Goal: Information Seeking & Learning: Check status

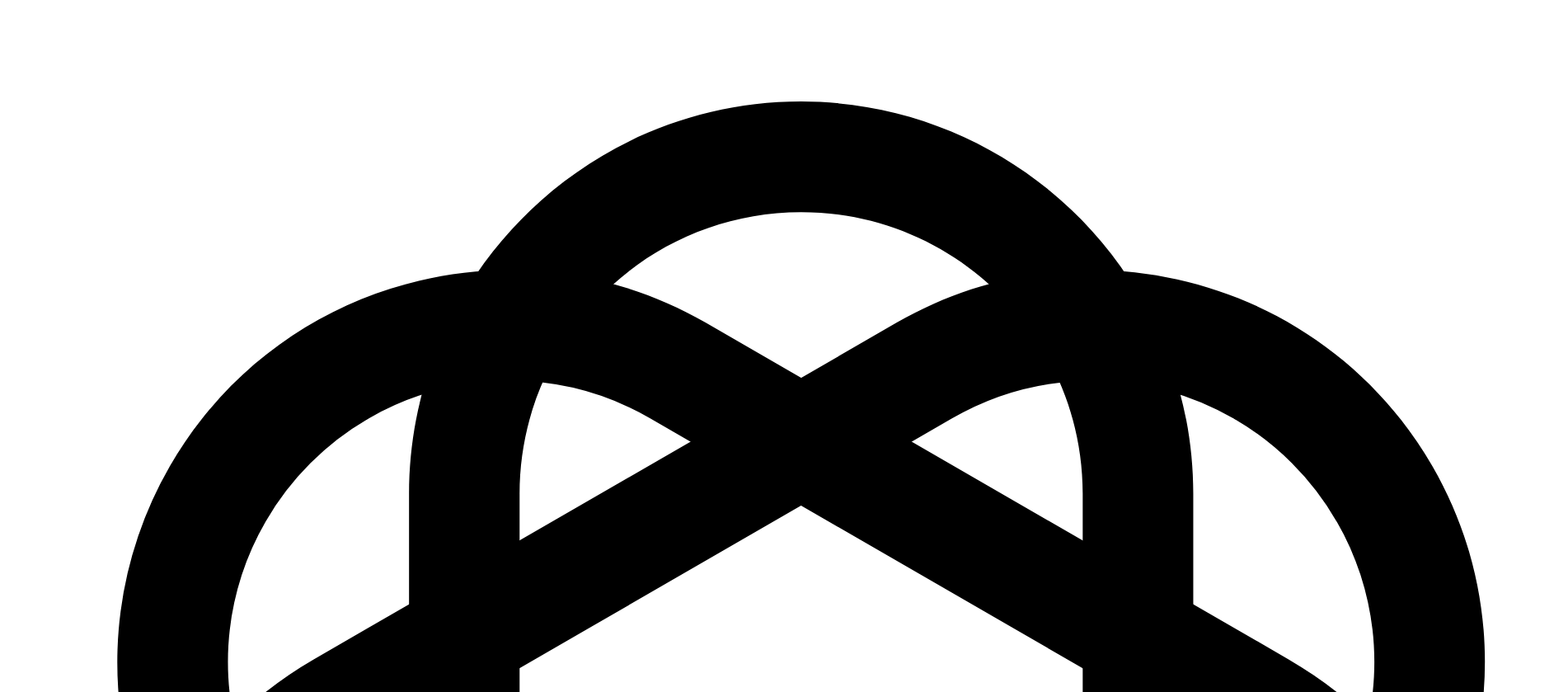
scroll to position [2384, 0]
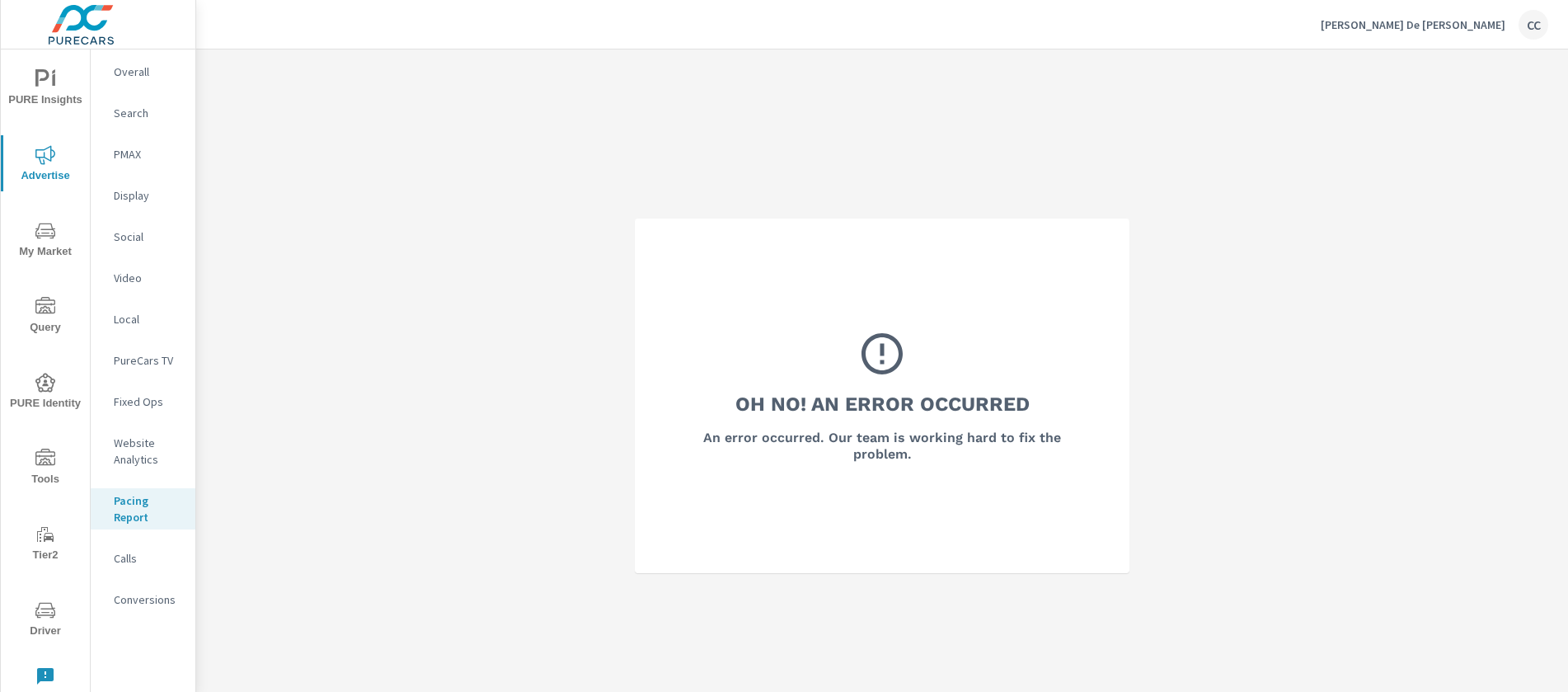
click at [1481, 28] on p "[PERSON_NAME] De [PERSON_NAME]" at bounding box center [1413, 25] width 185 height 15
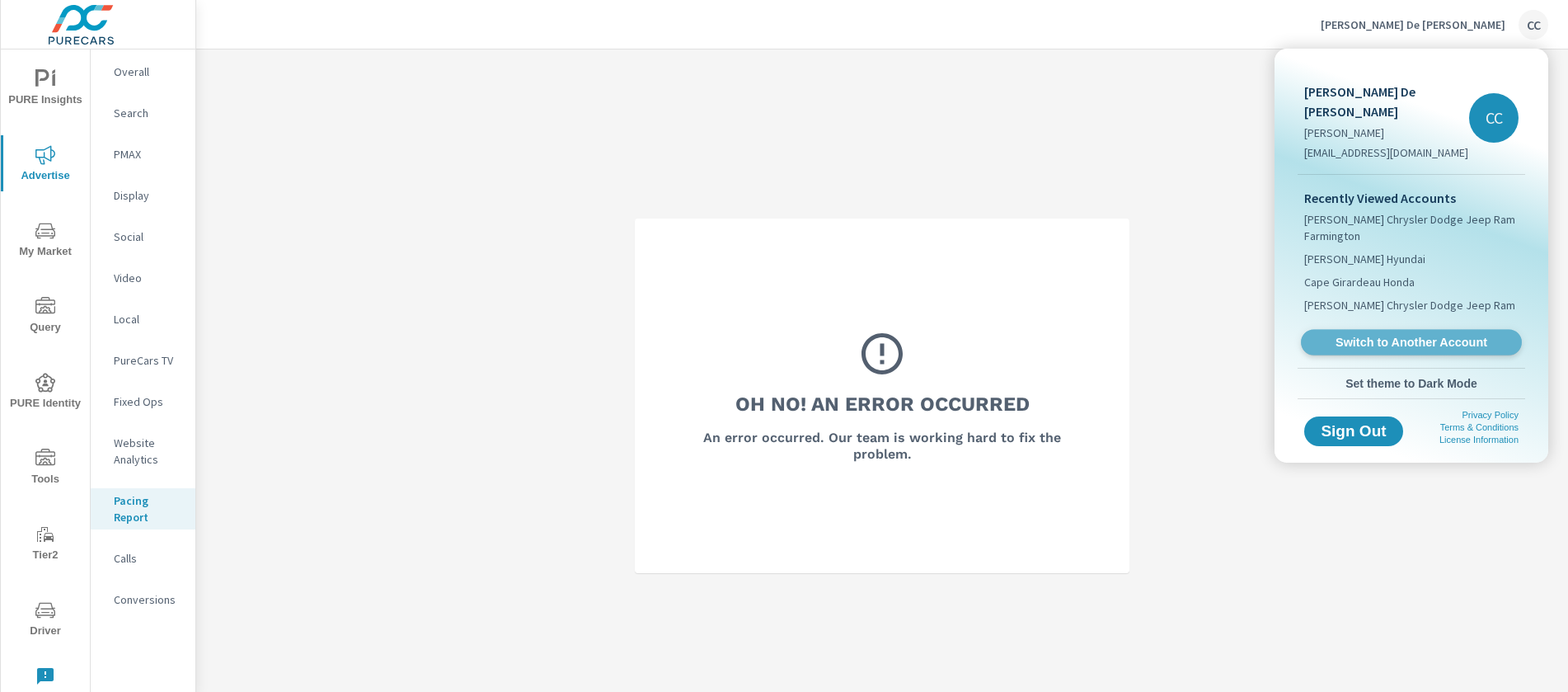
click at [1428, 335] on span "Switch to Another Account" at bounding box center [1410, 343] width 202 height 15
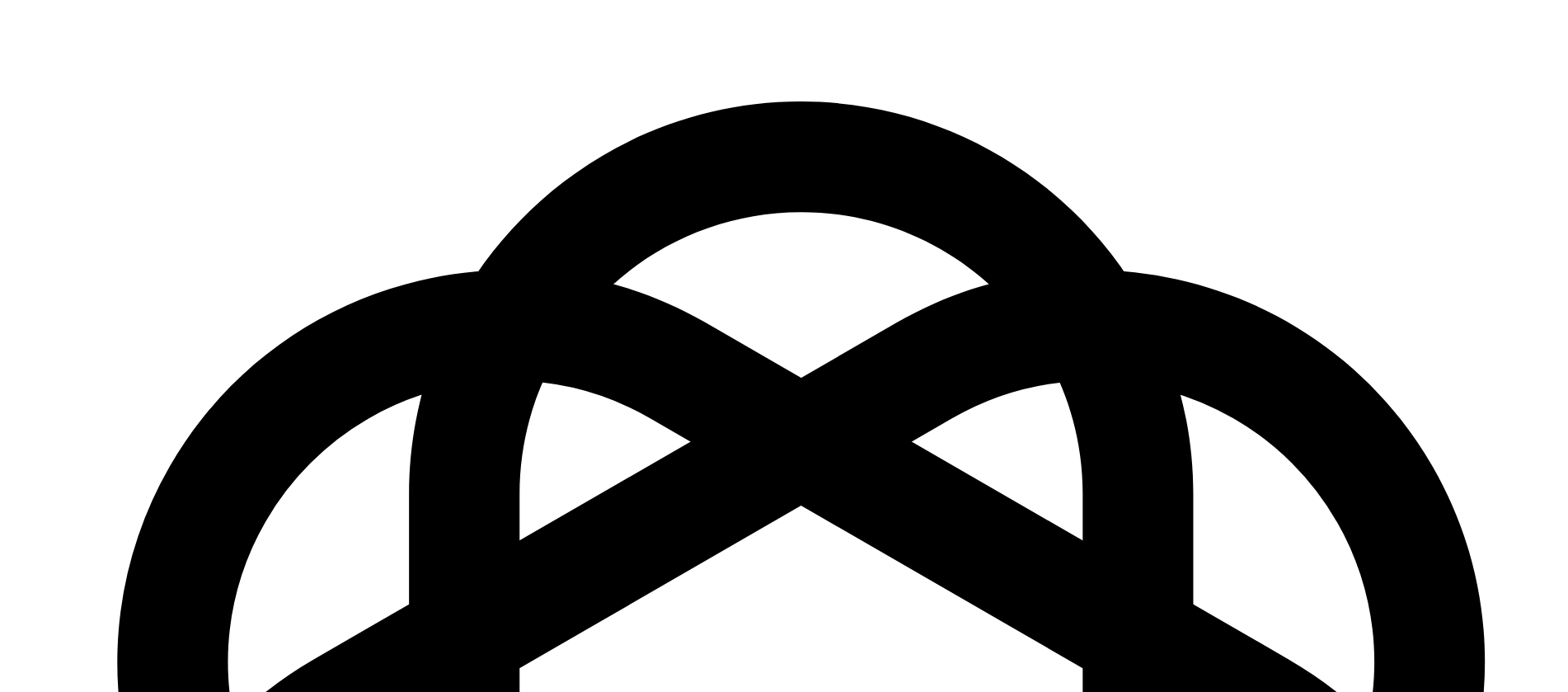
scroll to position [2384, 0]
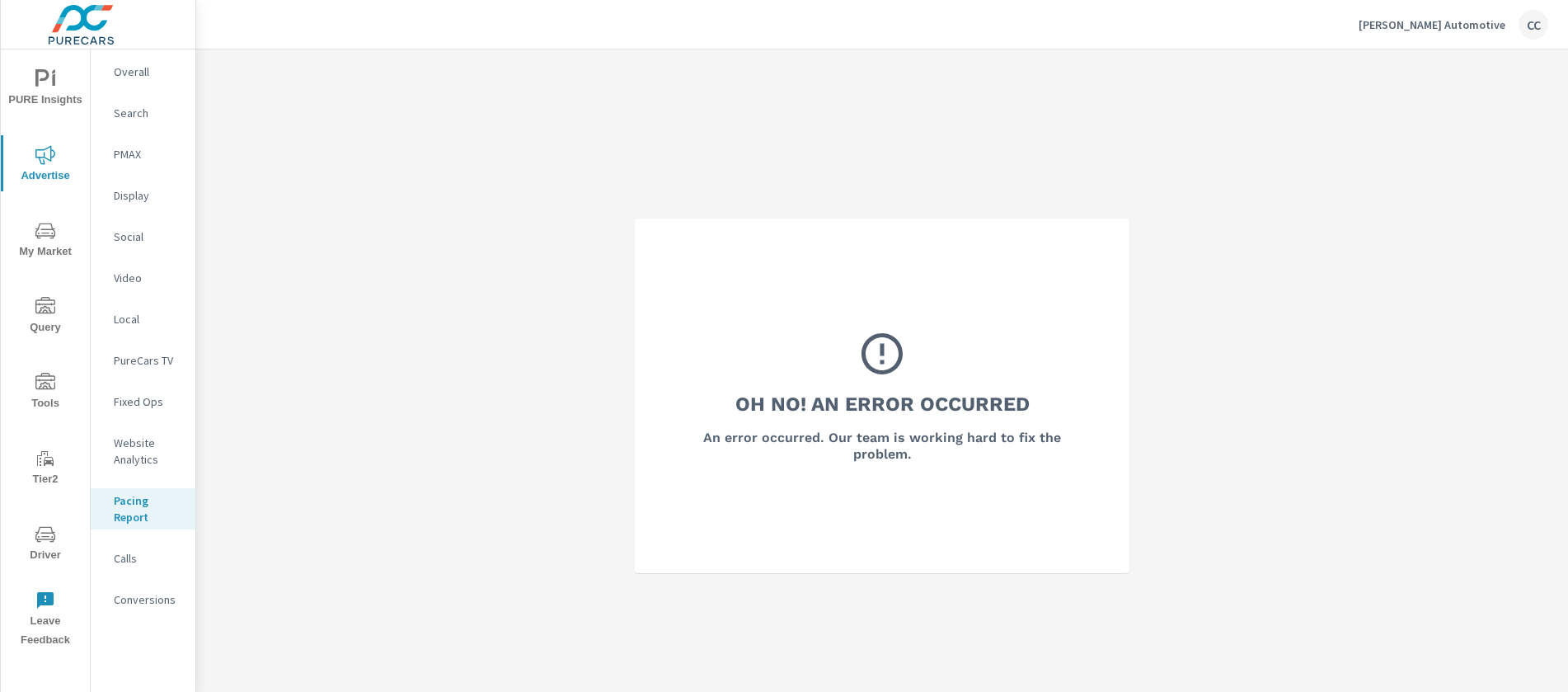
click at [49, 85] on icon "nav menu" at bounding box center [45, 78] width 20 height 20
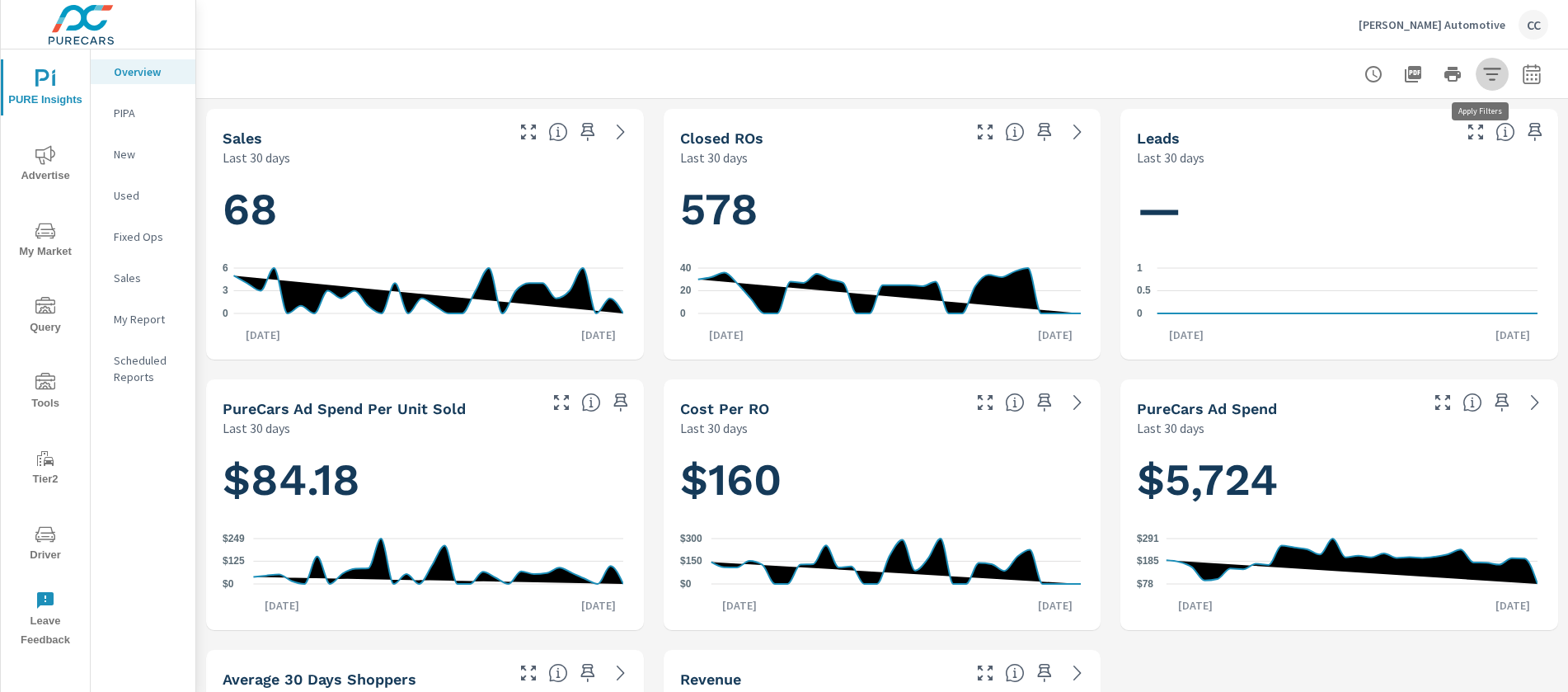
click at [1486, 75] on icon "button" at bounding box center [1491, 74] width 20 height 20
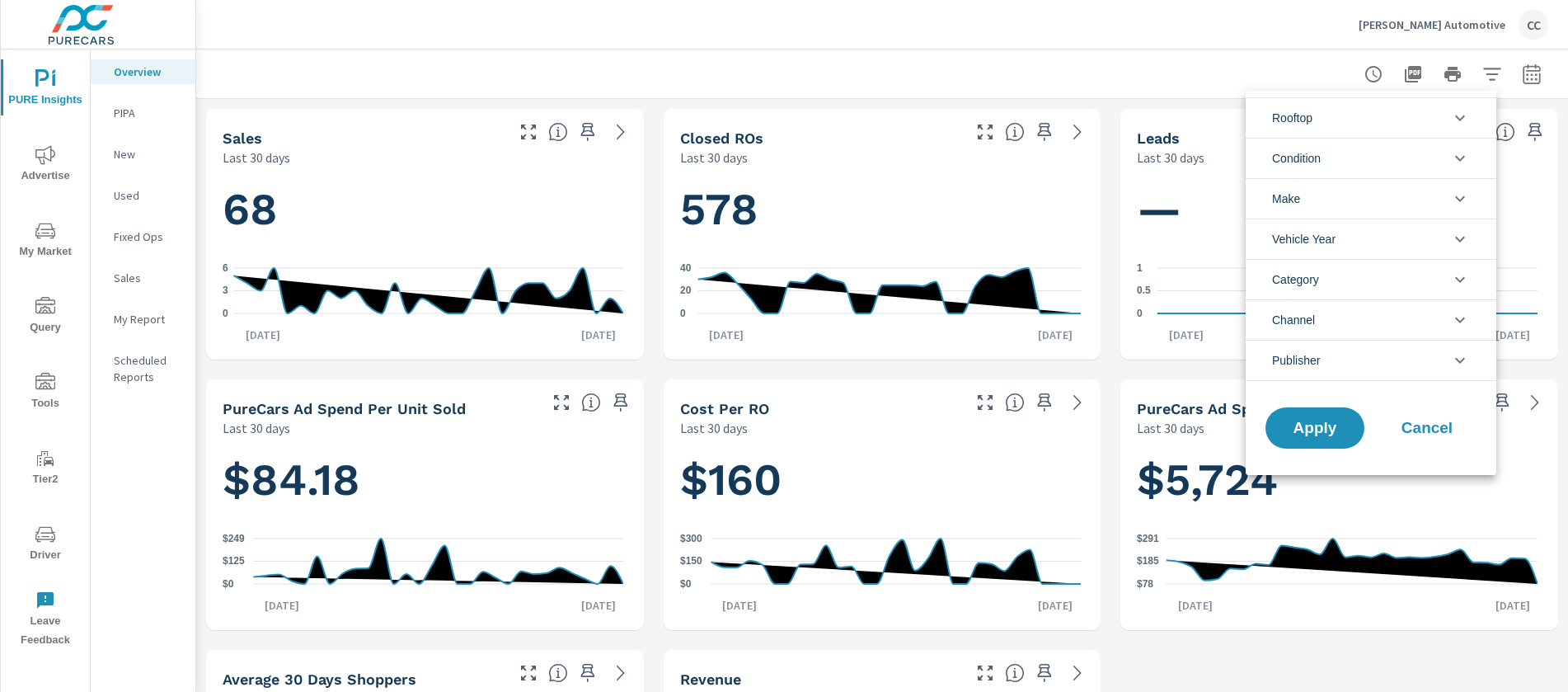
click at [1290, 129] on span "Rooftop" at bounding box center [1292, 117] width 40 height 39
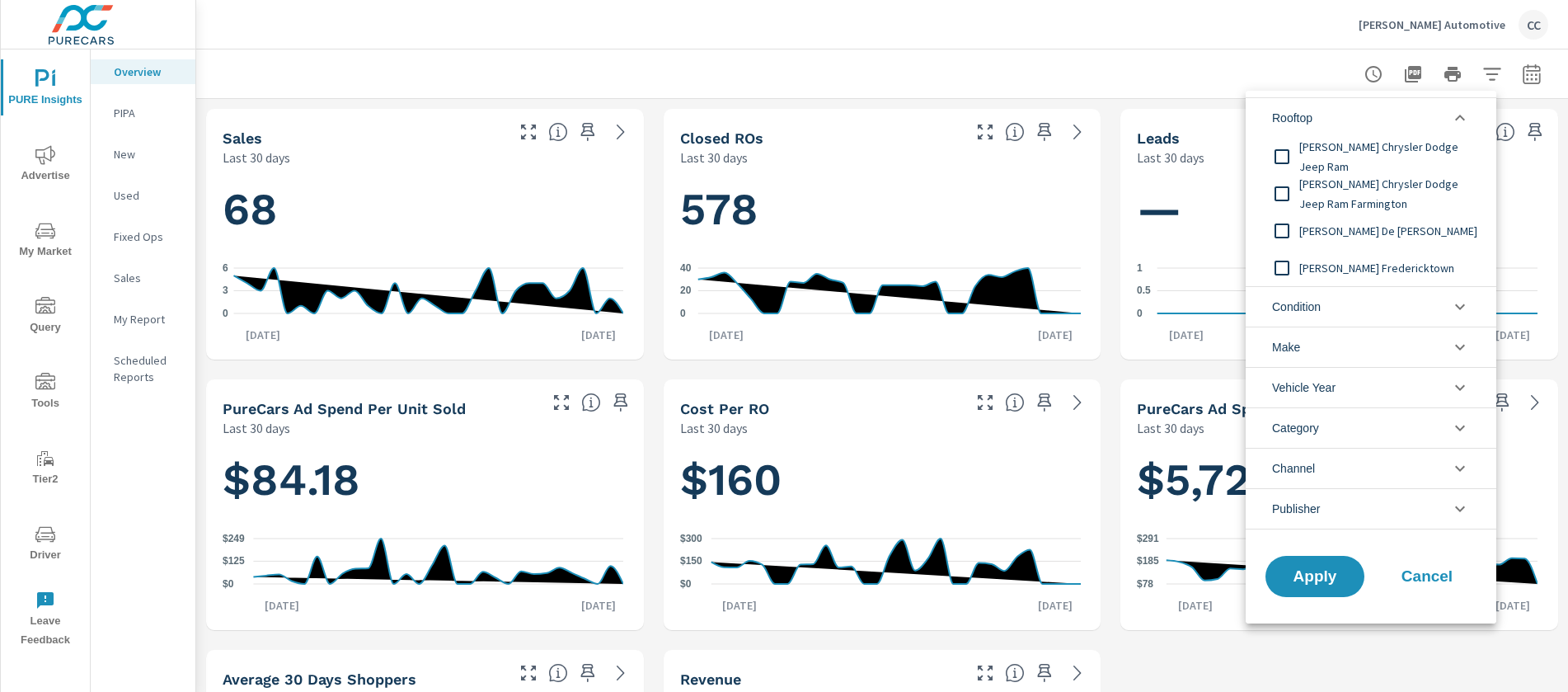
click at [1185, 64] on div at bounding box center [784, 346] width 1568 height 692
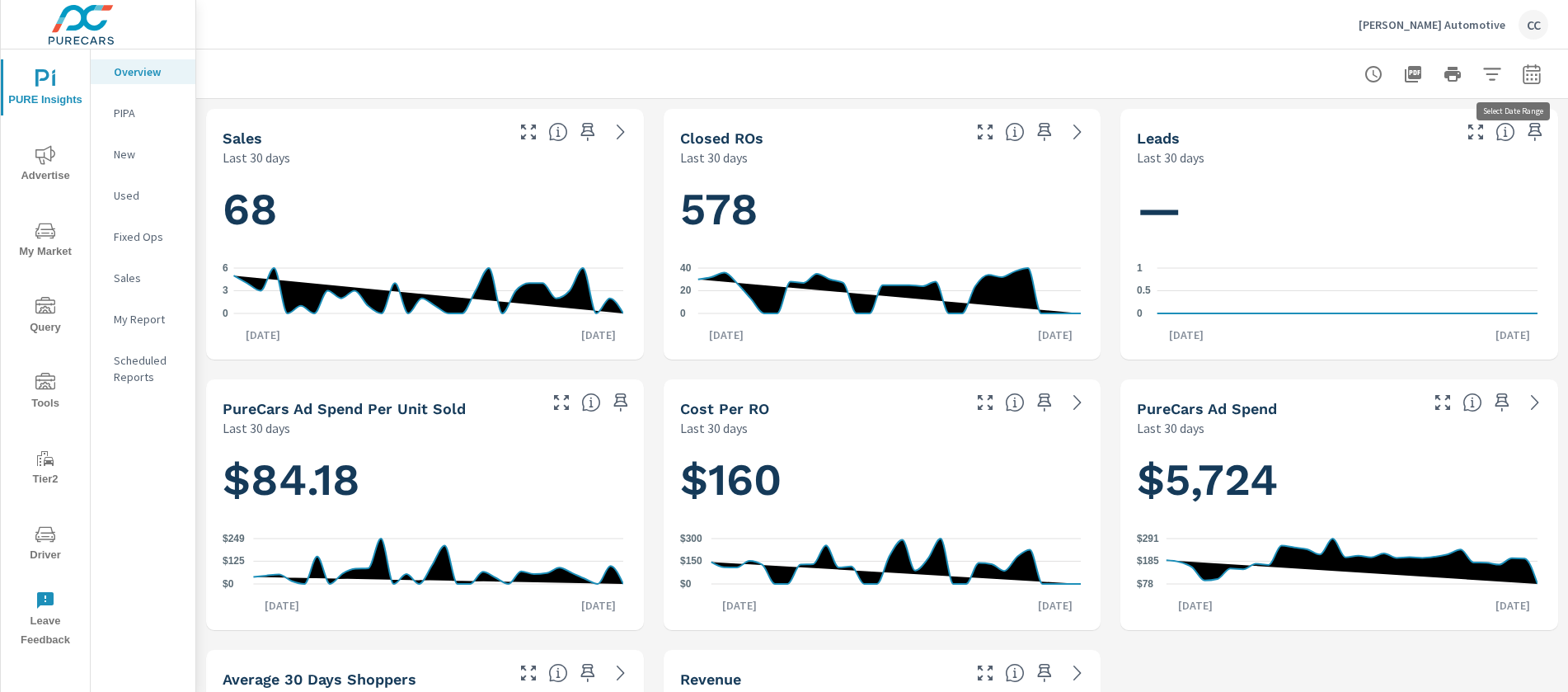
click at [1522, 76] on icon "button" at bounding box center [1532, 74] width 20 height 20
select select "Last 30 days"
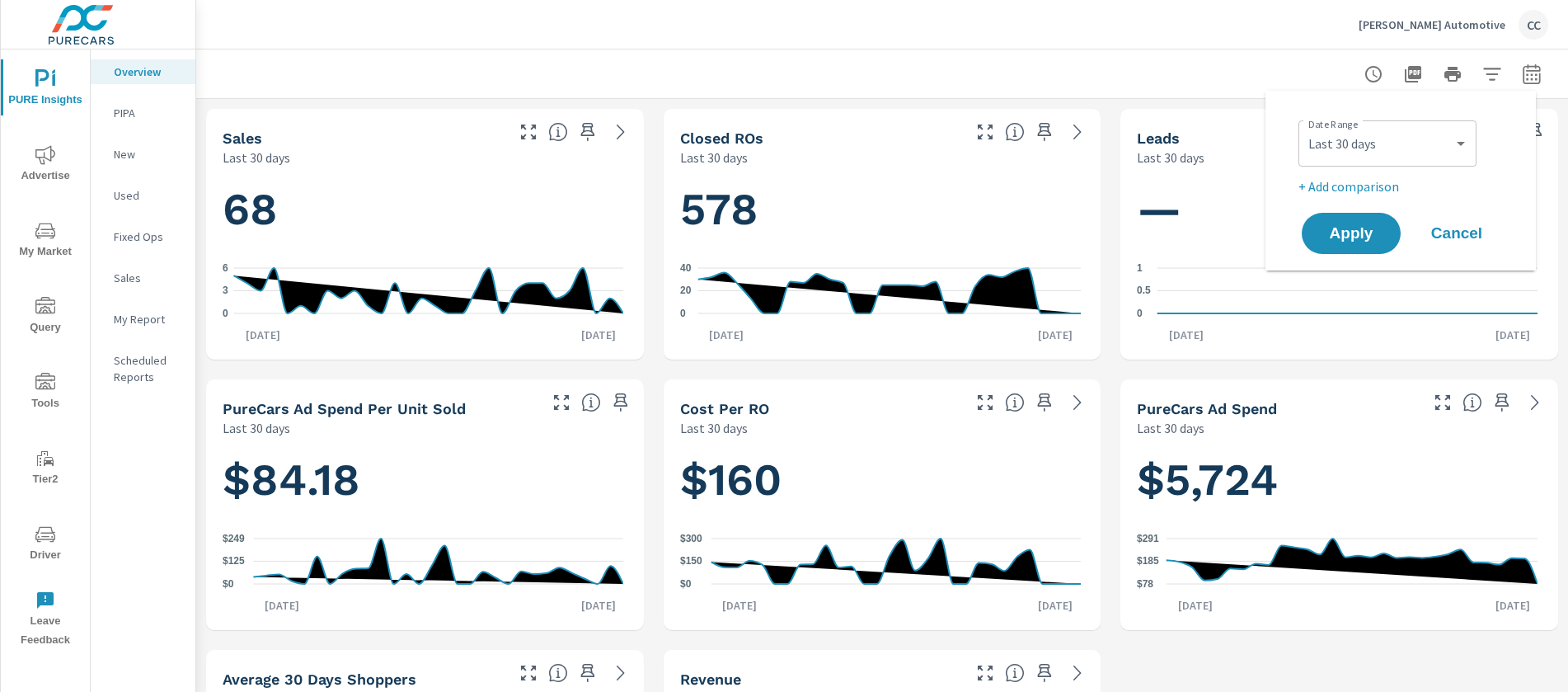
click at [1456, 230] on span "Cancel" at bounding box center [1456, 234] width 66 height 15
click at [1447, 26] on p "[PERSON_NAME] Automotive" at bounding box center [1431, 25] width 146 height 15
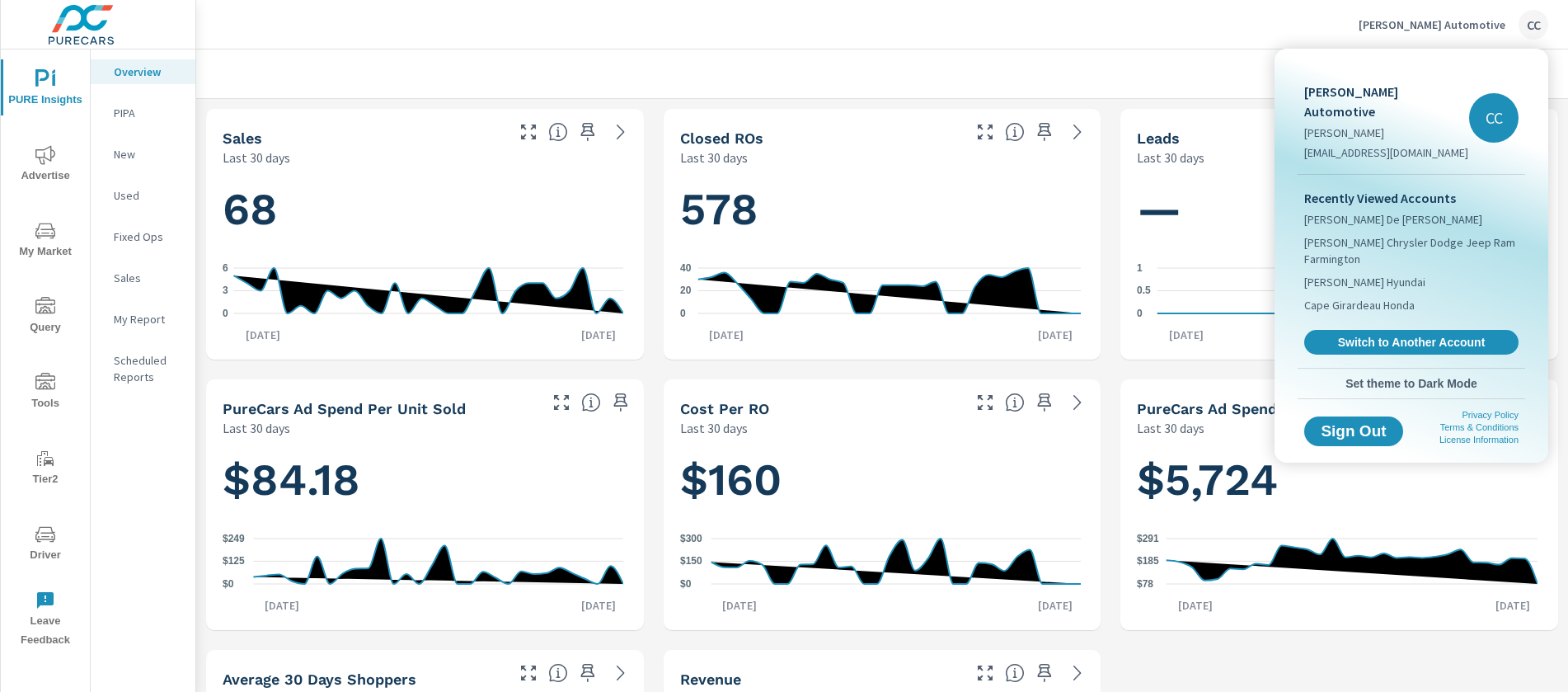
click at [1282, 30] on div at bounding box center [784, 346] width 1568 height 692
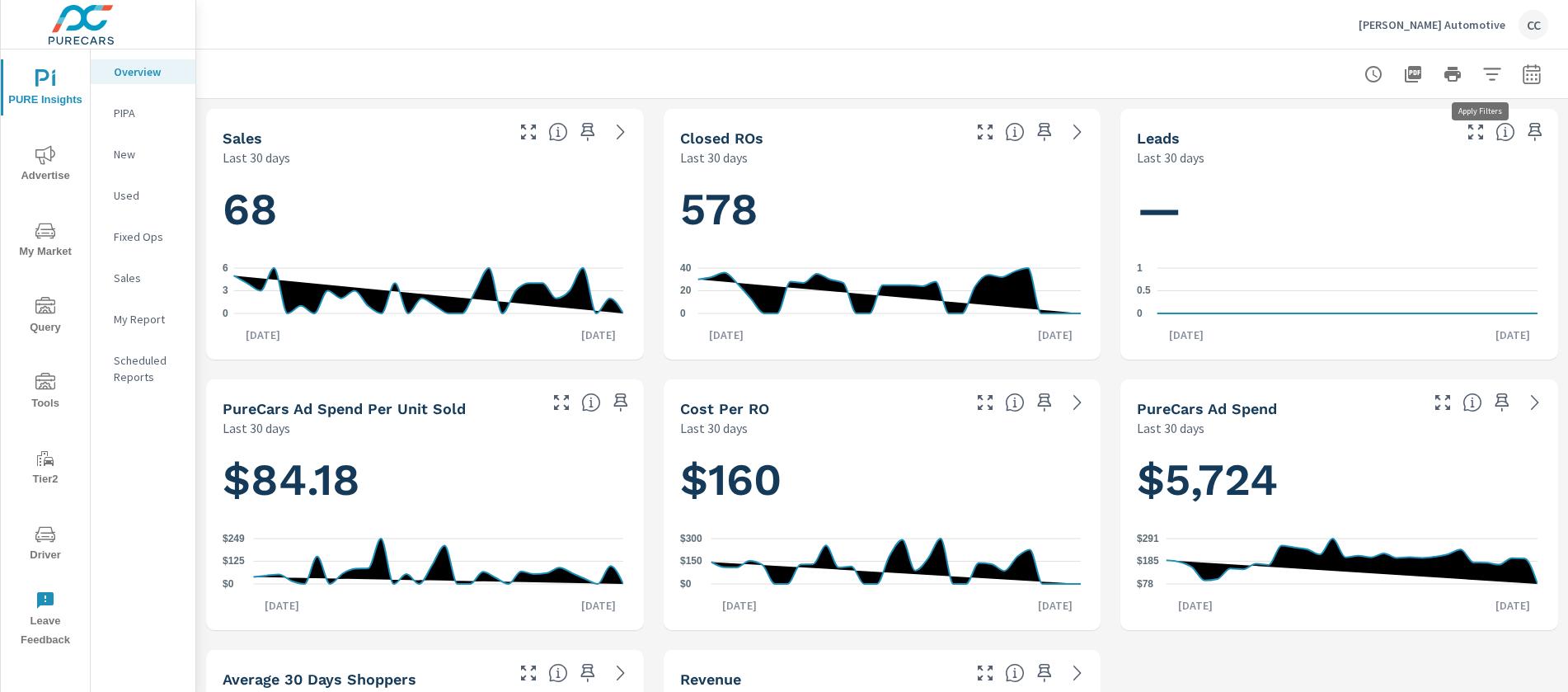
click at [1482, 71] on icon "button" at bounding box center [1491, 74] width 20 height 20
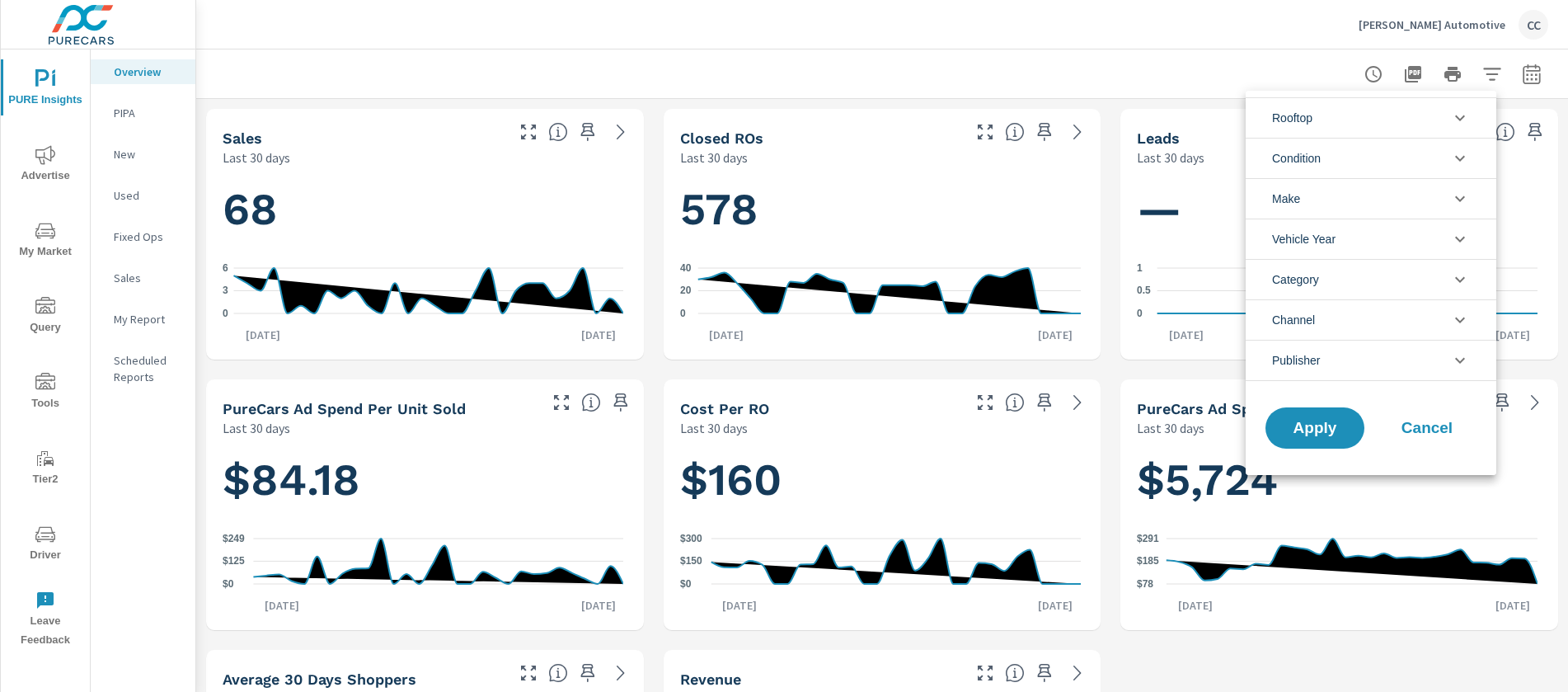
click at [1382, 127] on li "Rooftop" at bounding box center [1371, 118] width 251 height 40
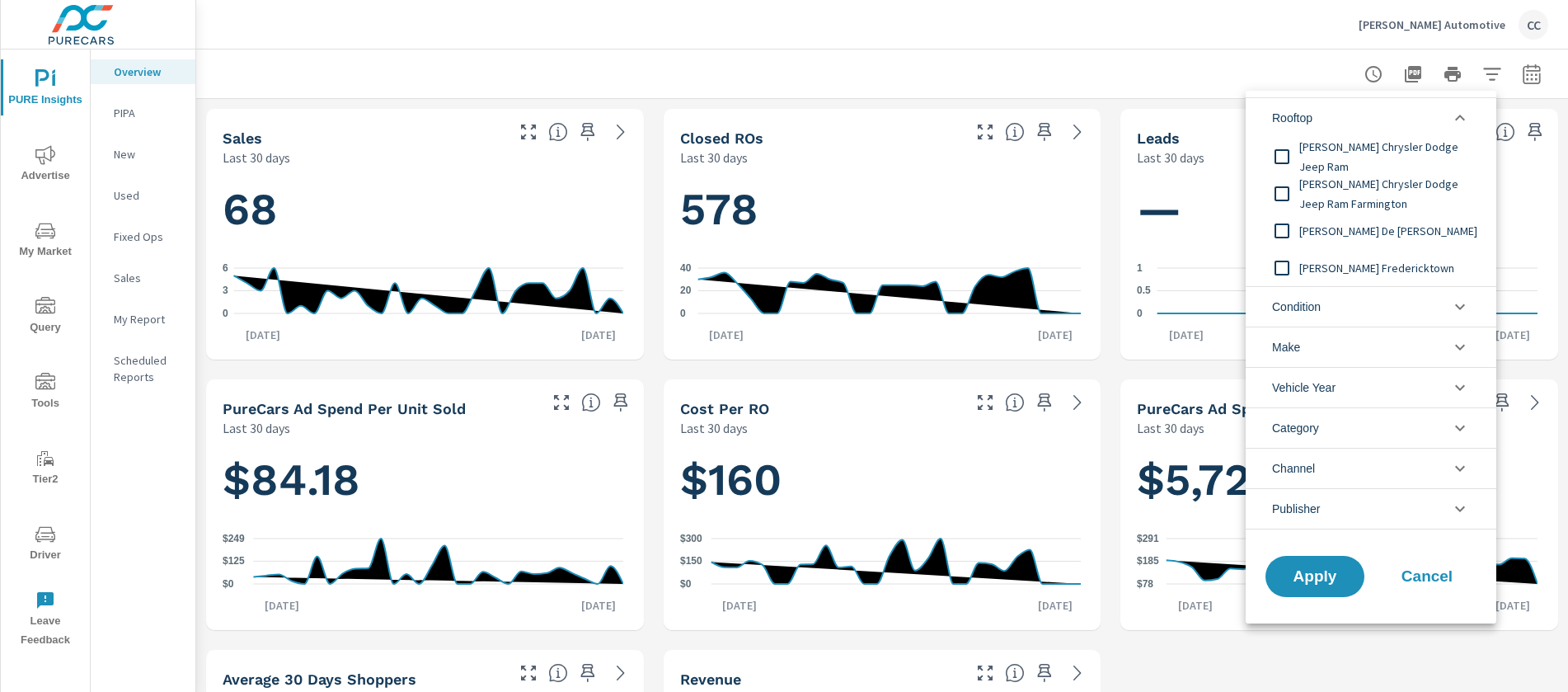
click at [1286, 232] on input "filter options" at bounding box center [1282, 231] width 34 height 34
click at [1319, 569] on span "Apply" at bounding box center [1314, 576] width 68 height 15
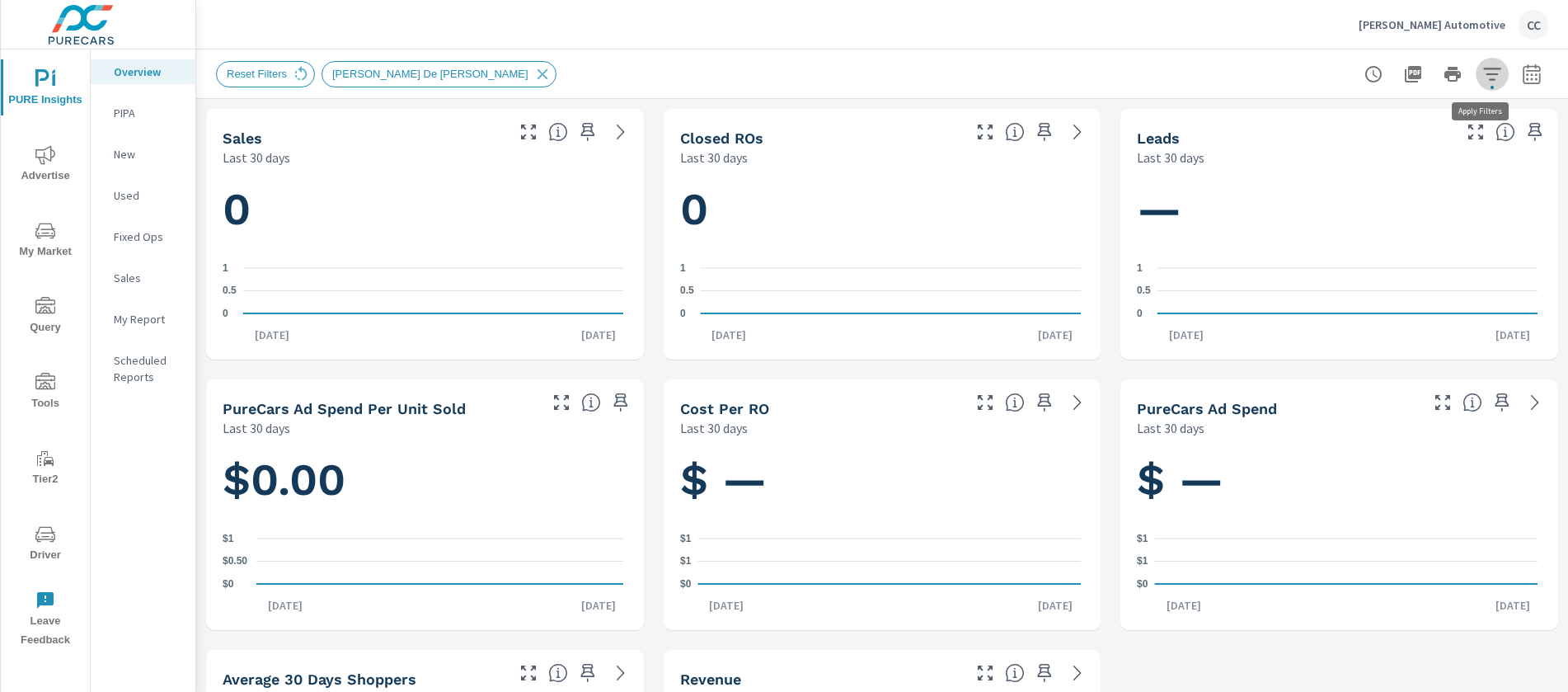
click at [1482, 73] on icon "button" at bounding box center [1491, 74] width 20 height 20
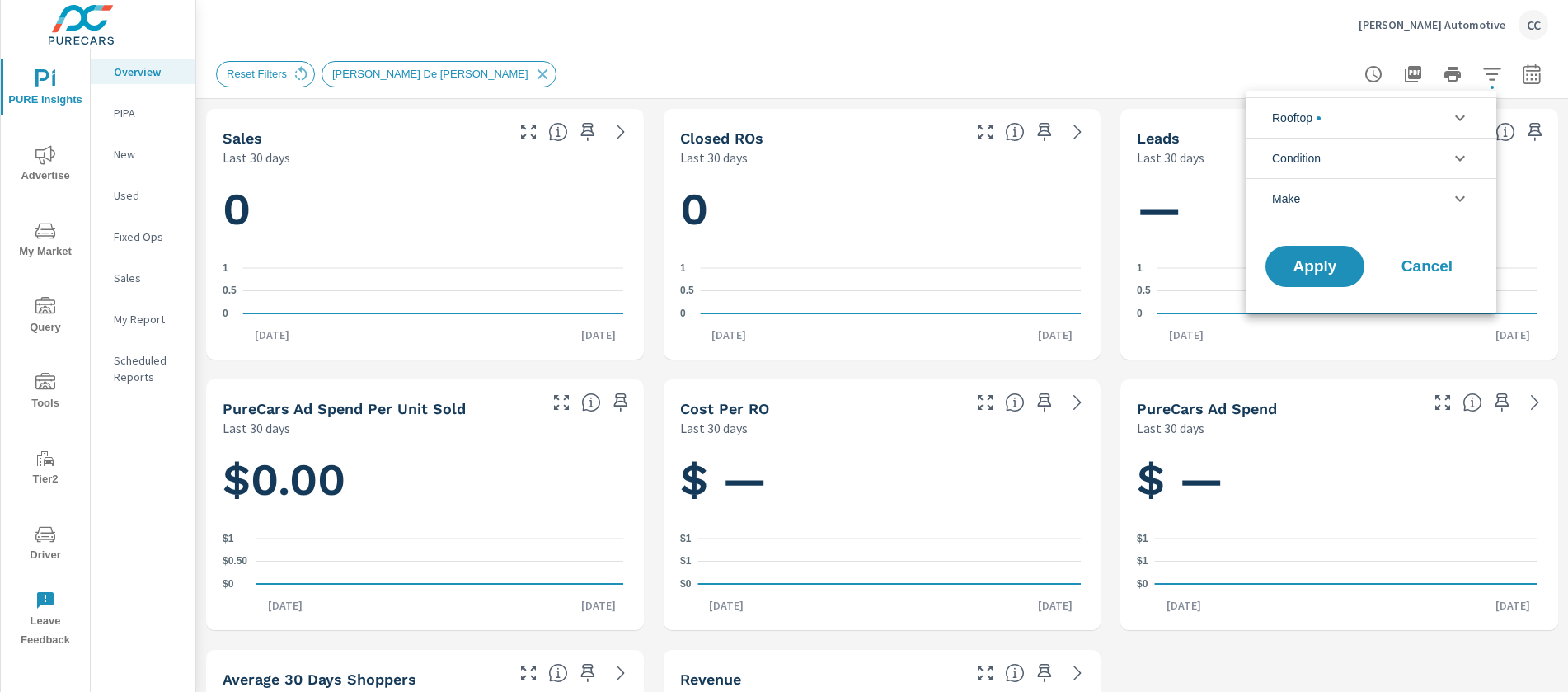
scroll to position [75, 0]
click at [1326, 125] on li "Rooftop" at bounding box center [1371, 118] width 251 height 40
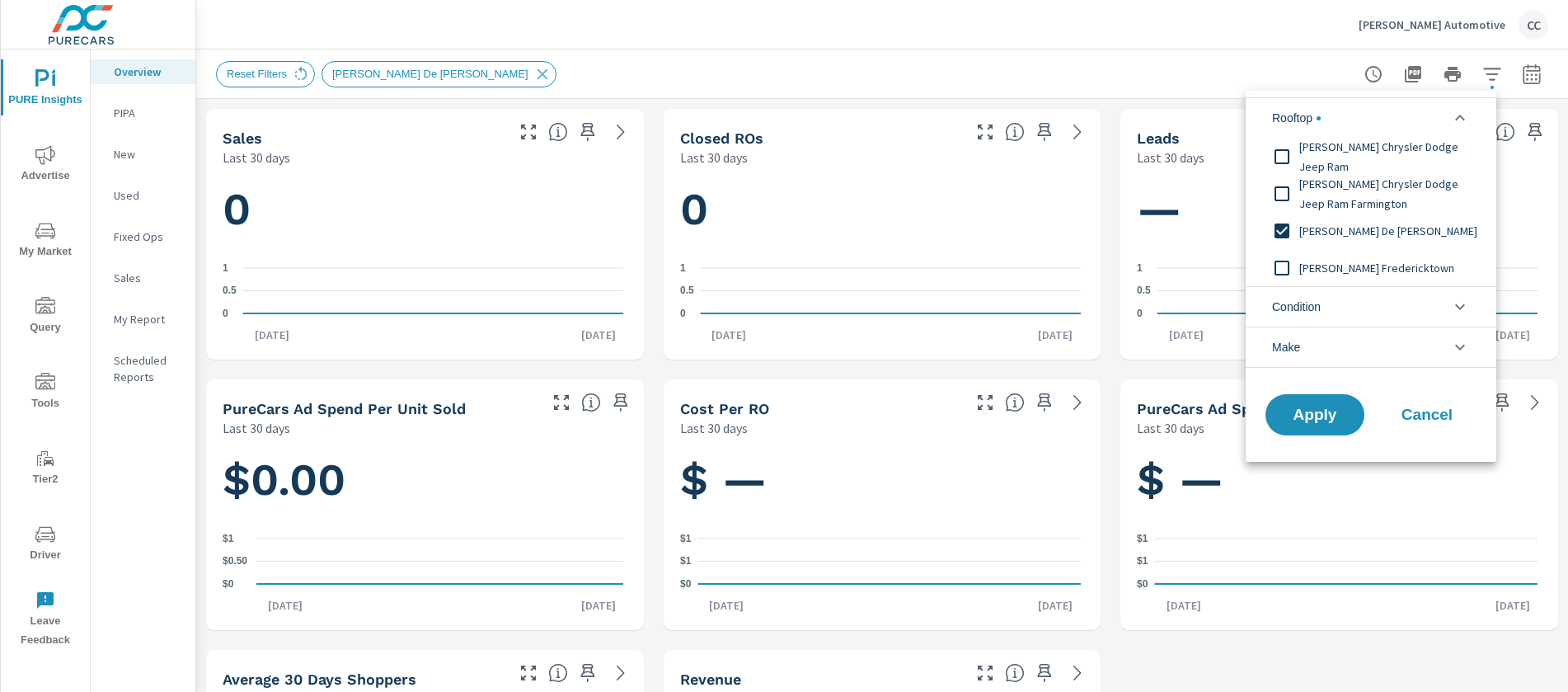
scroll to position [0, 0]
click at [1286, 237] on input "filter options" at bounding box center [1282, 231] width 34 height 34
click at [1288, 267] on input "filter options" at bounding box center [1282, 268] width 34 height 34
click at [1328, 413] on span "Apply" at bounding box center [1314, 414] width 68 height 15
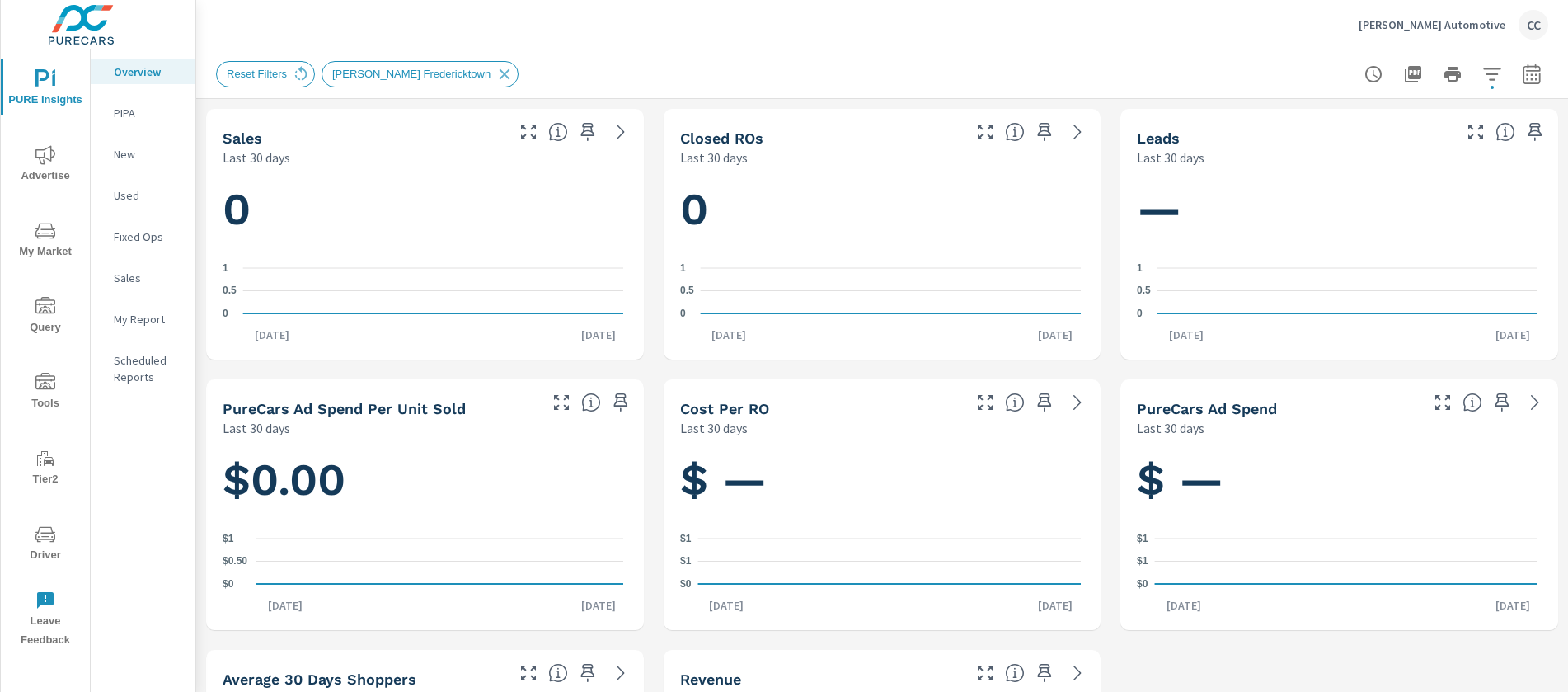
click at [1484, 68] on icon "button" at bounding box center [1491, 74] width 17 height 12
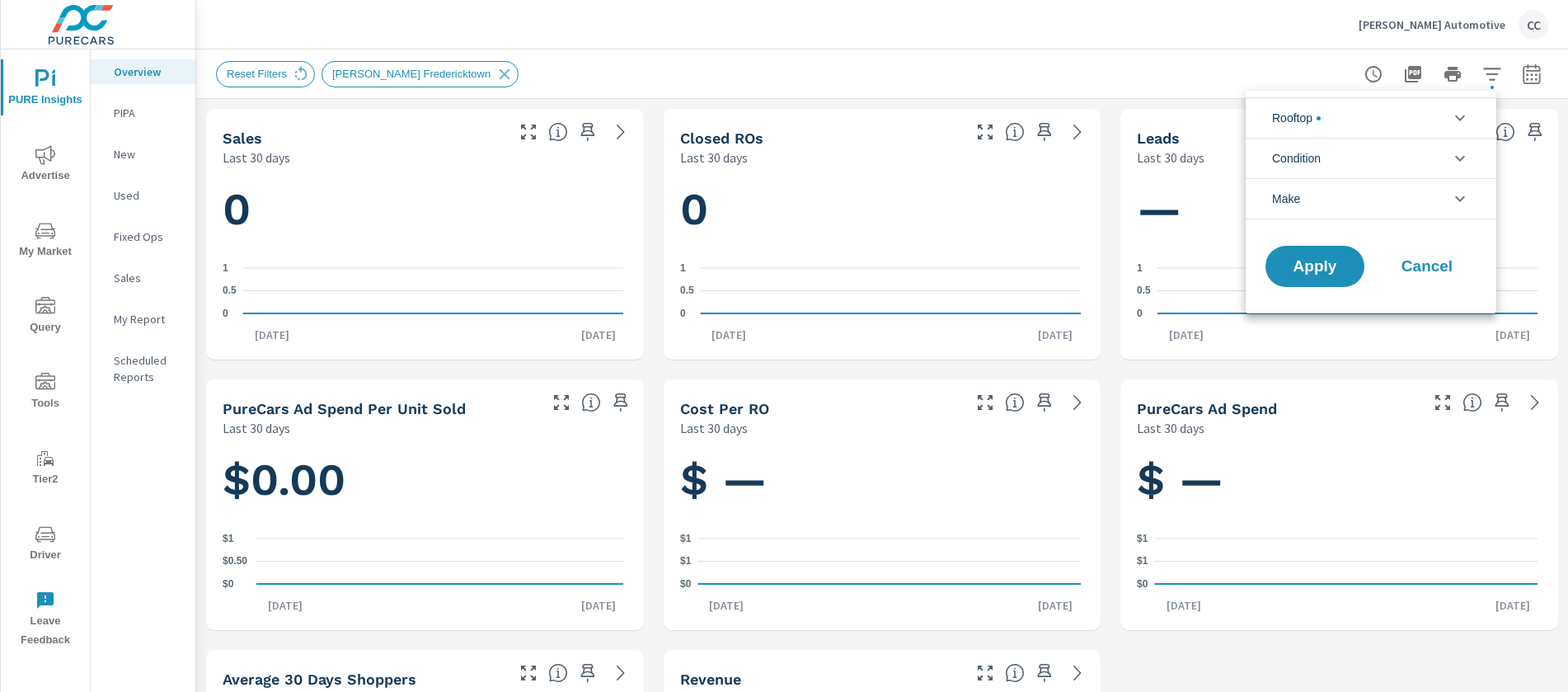
scroll to position [111, 0]
click at [1351, 123] on li "Rooftop" at bounding box center [1371, 118] width 251 height 40
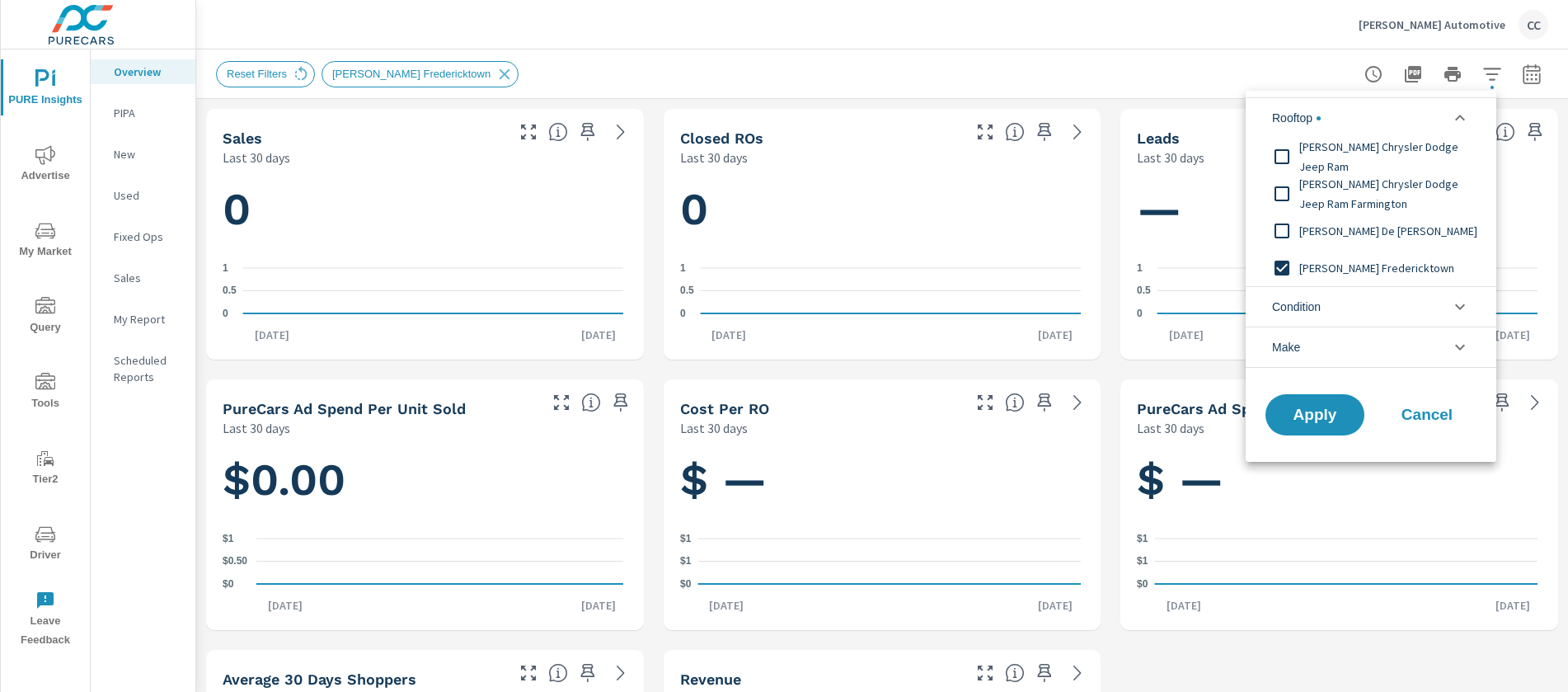
scroll to position [0, 0]
click at [1286, 273] on input "filter options" at bounding box center [1282, 268] width 34 height 34
click at [1329, 415] on span "Apply" at bounding box center [1314, 414] width 68 height 15
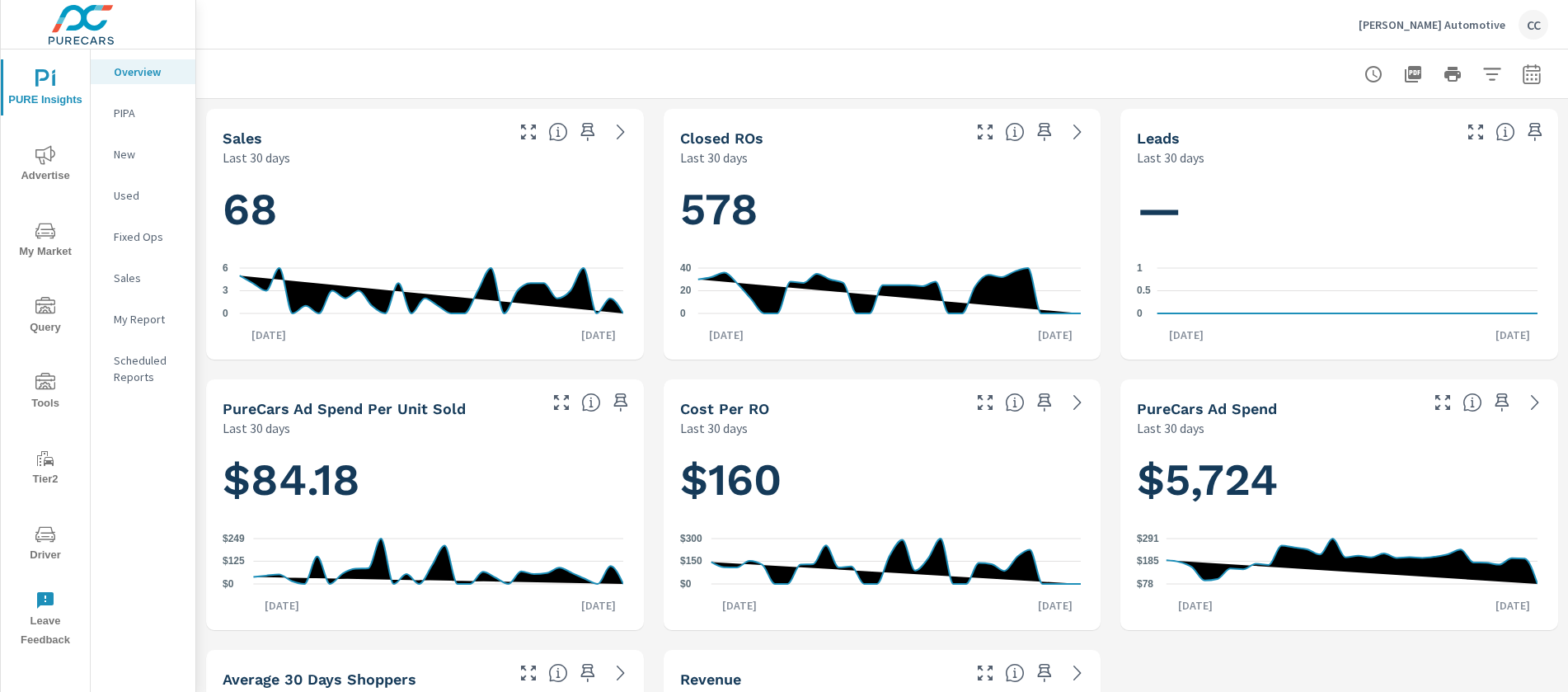
click at [1483, 80] on icon "button" at bounding box center [1491, 74] width 17 height 12
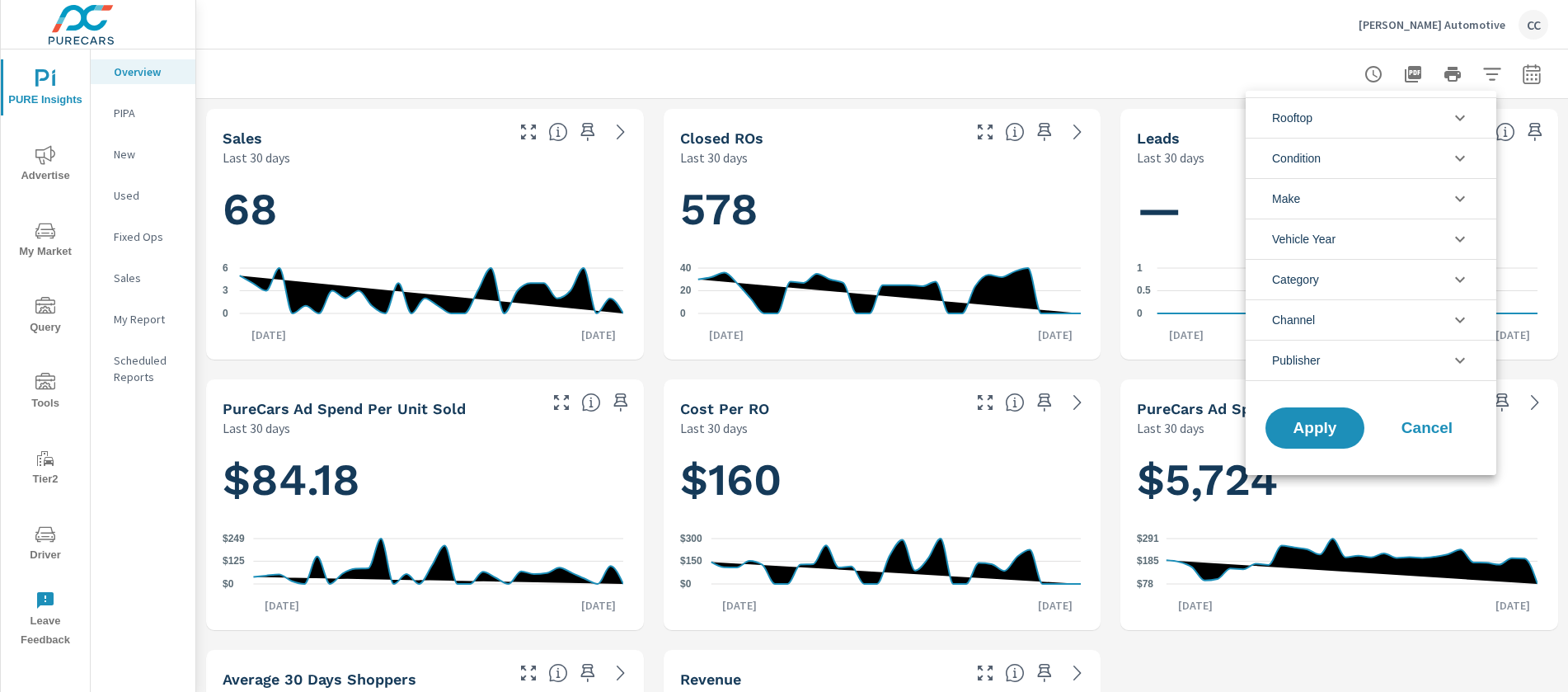
click at [1310, 190] on li "Make" at bounding box center [1371, 198] width 251 height 40
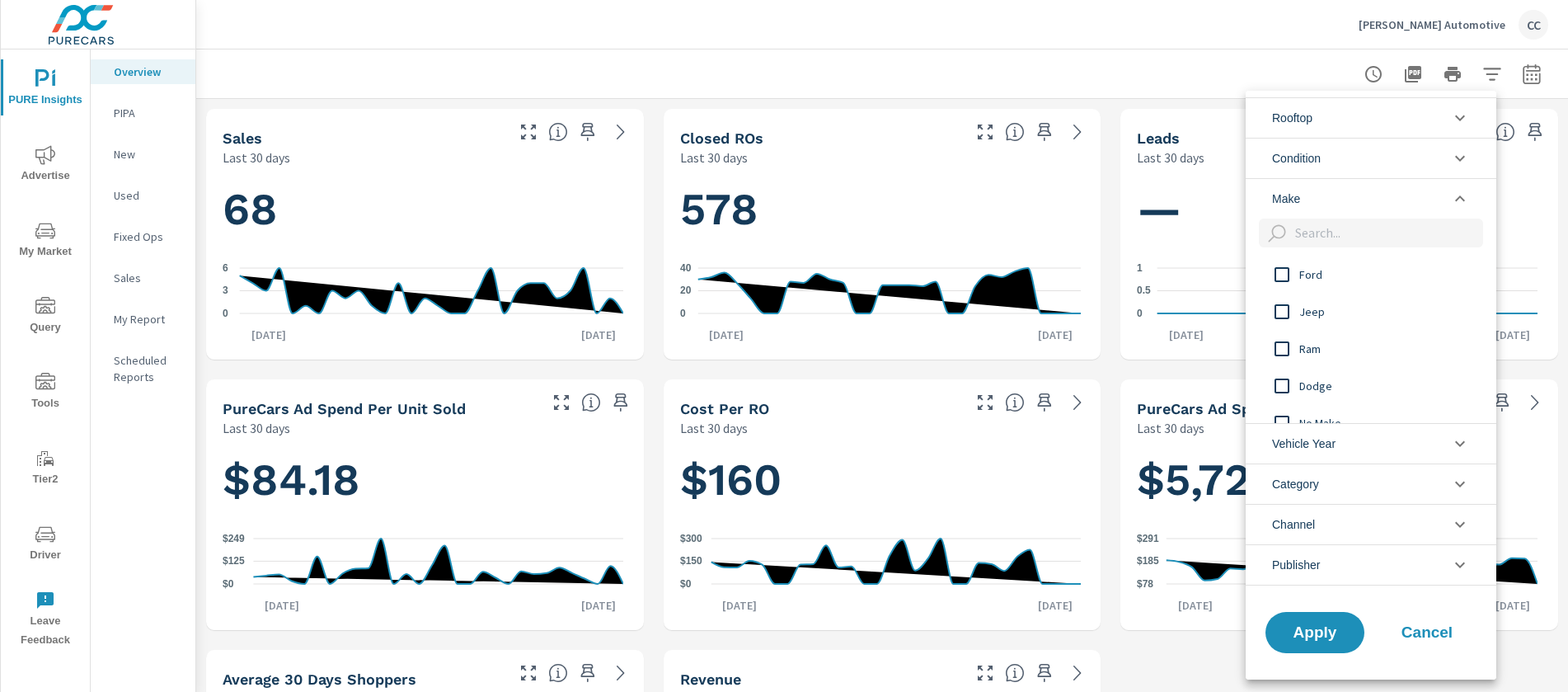
click at [1285, 274] on input "filter options" at bounding box center [1282, 275] width 34 height 34
click at [1324, 631] on span "Apply" at bounding box center [1314, 631] width 68 height 15
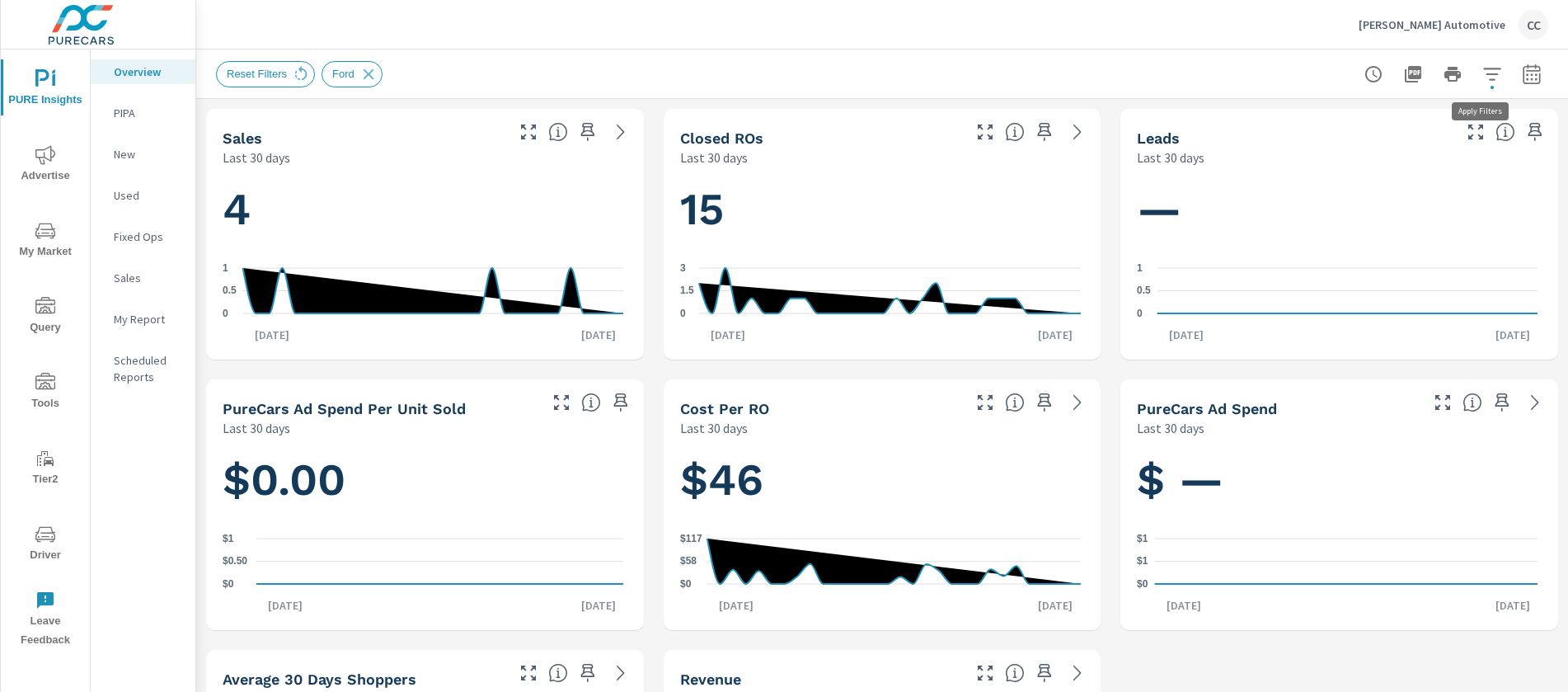
click at [1482, 72] on icon "button" at bounding box center [1491, 74] width 20 height 20
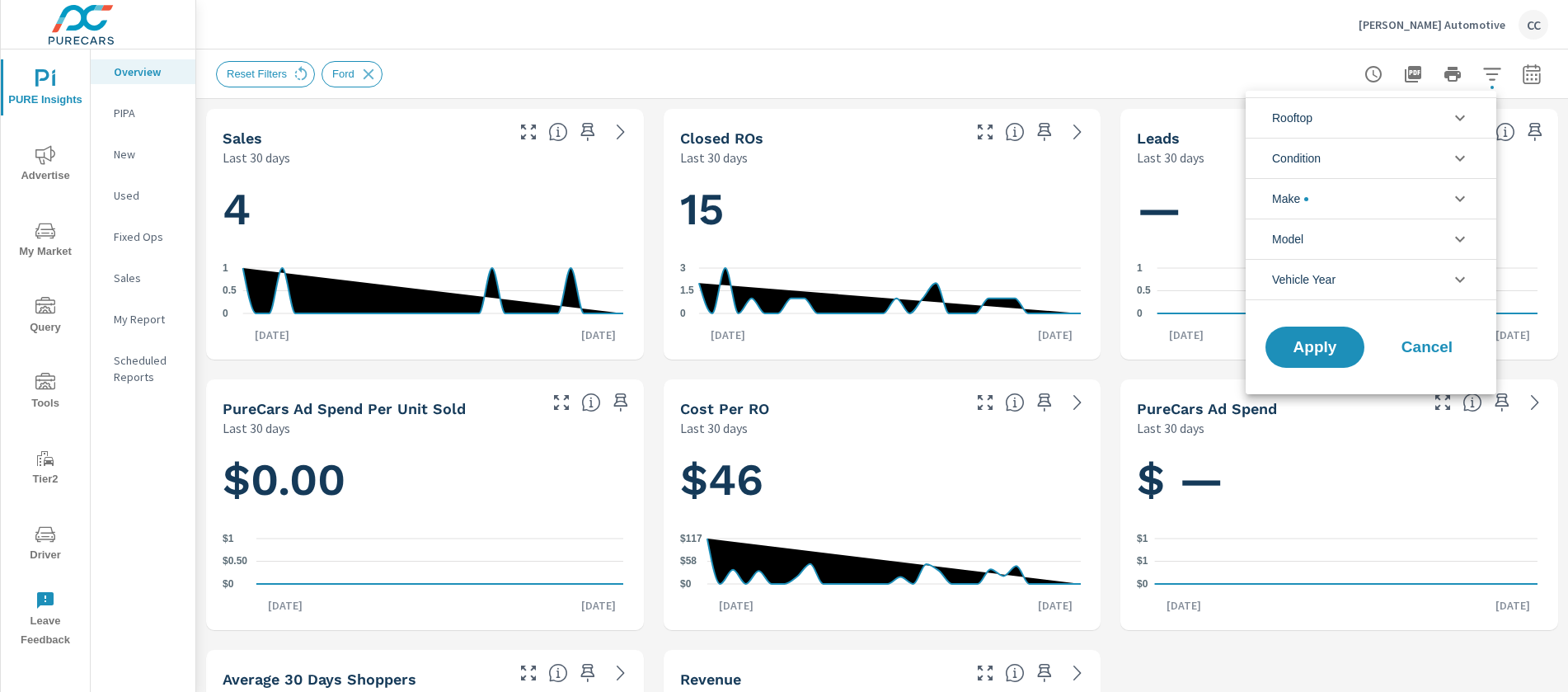
scroll to position [37, 0]
click at [1314, 186] on li "Make" at bounding box center [1371, 198] width 251 height 40
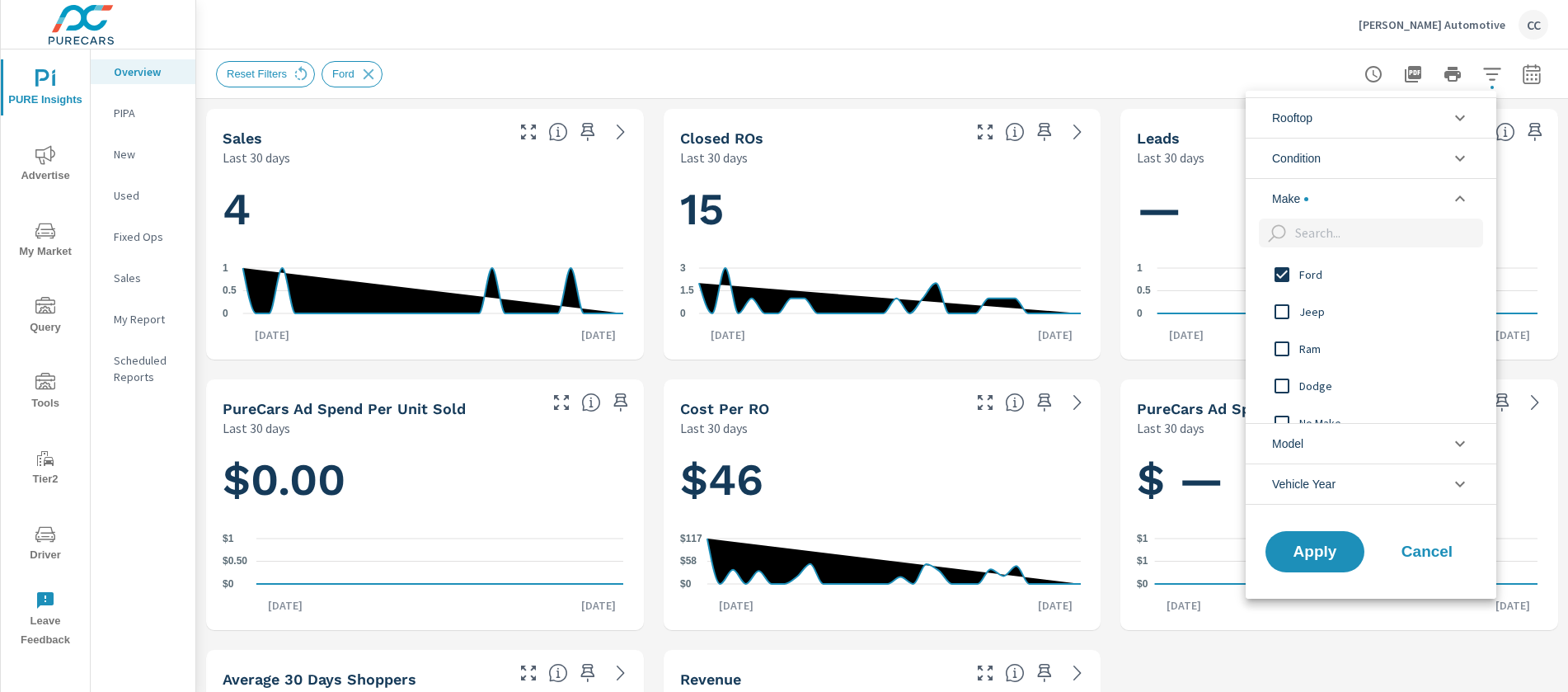
scroll to position [0, 0]
click at [1282, 277] on input "filter options" at bounding box center [1282, 275] width 34 height 34
click at [1310, 160] on span "Condition" at bounding box center [1296, 158] width 49 height 39
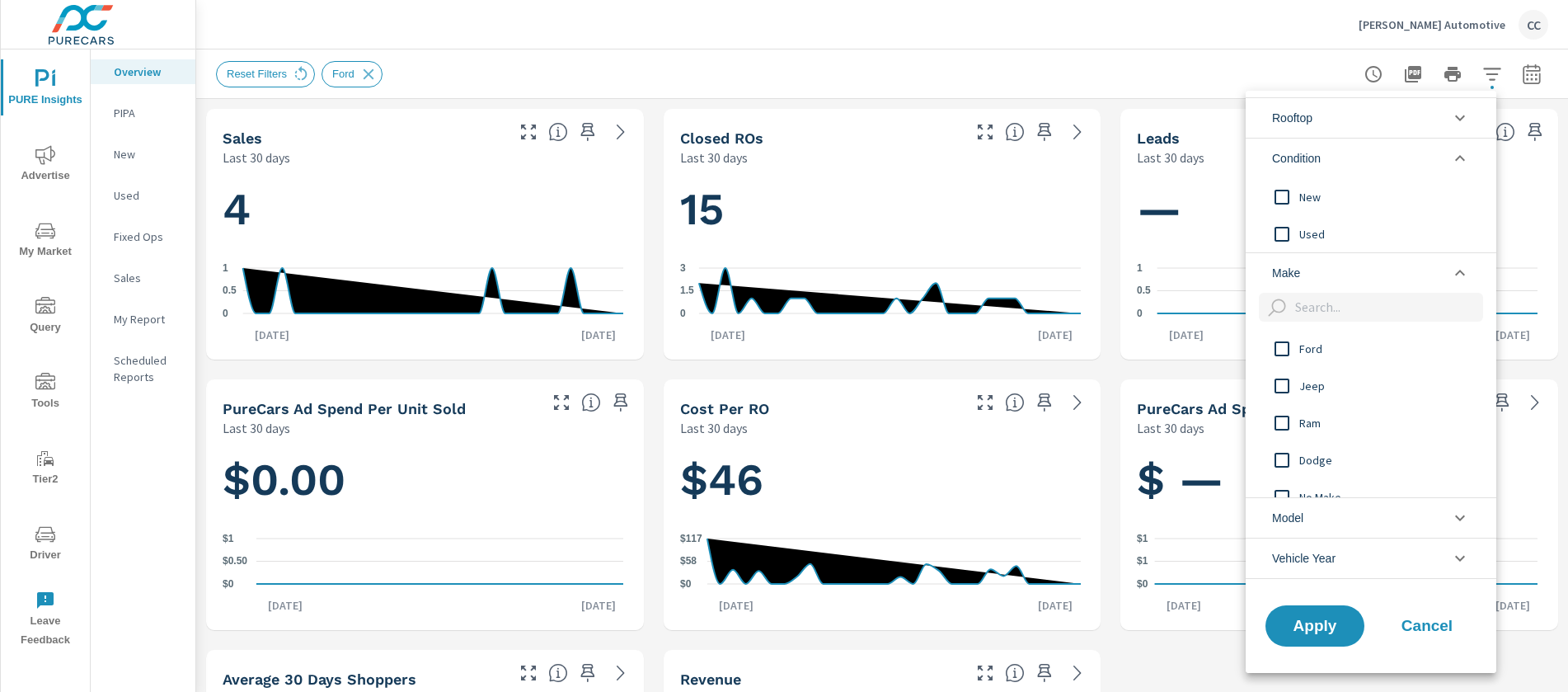
click at [1286, 230] on input "filter options" at bounding box center [1282, 234] width 34 height 34
click at [1302, 628] on span "Apply" at bounding box center [1314, 625] width 68 height 15
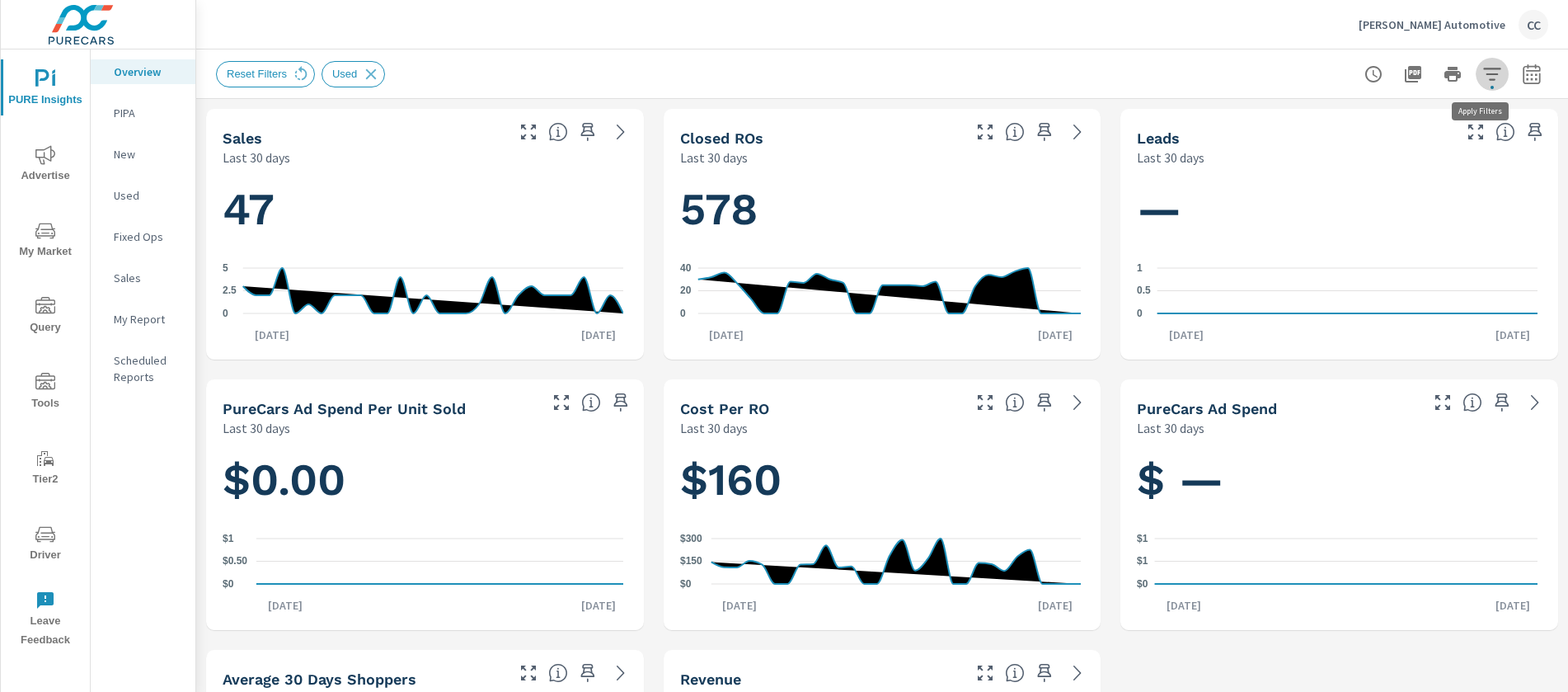
click at [1483, 68] on icon "button" at bounding box center [1491, 74] width 17 height 12
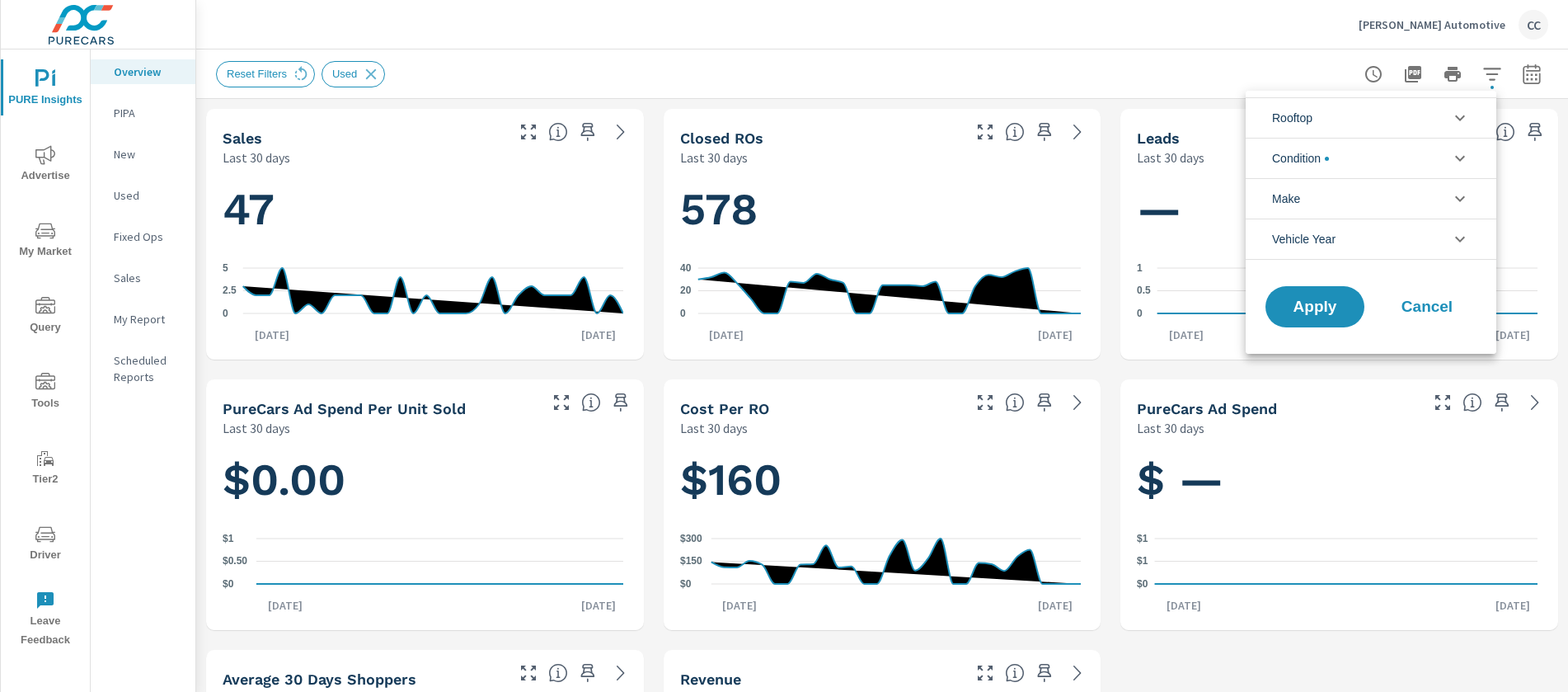
scroll to position [37, 0]
click at [1351, 165] on li "Condition" at bounding box center [1371, 158] width 251 height 40
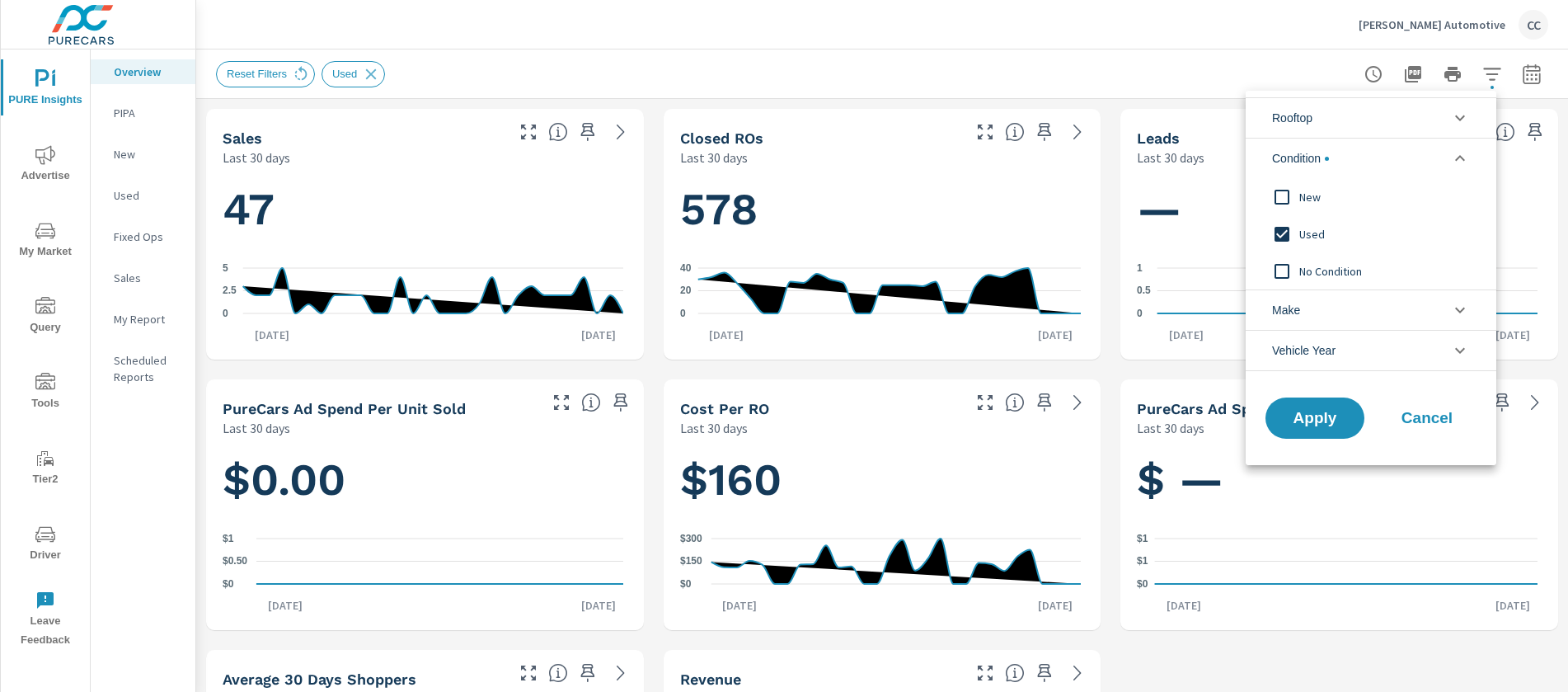
scroll to position [0, 0]
click at [1284, 228] on input "filter options" at bounding box center [1282, 234] width 34 height 34
click at [1303, 423] on span "Apply" at bounding box center [1314, 418] width 68 height 15
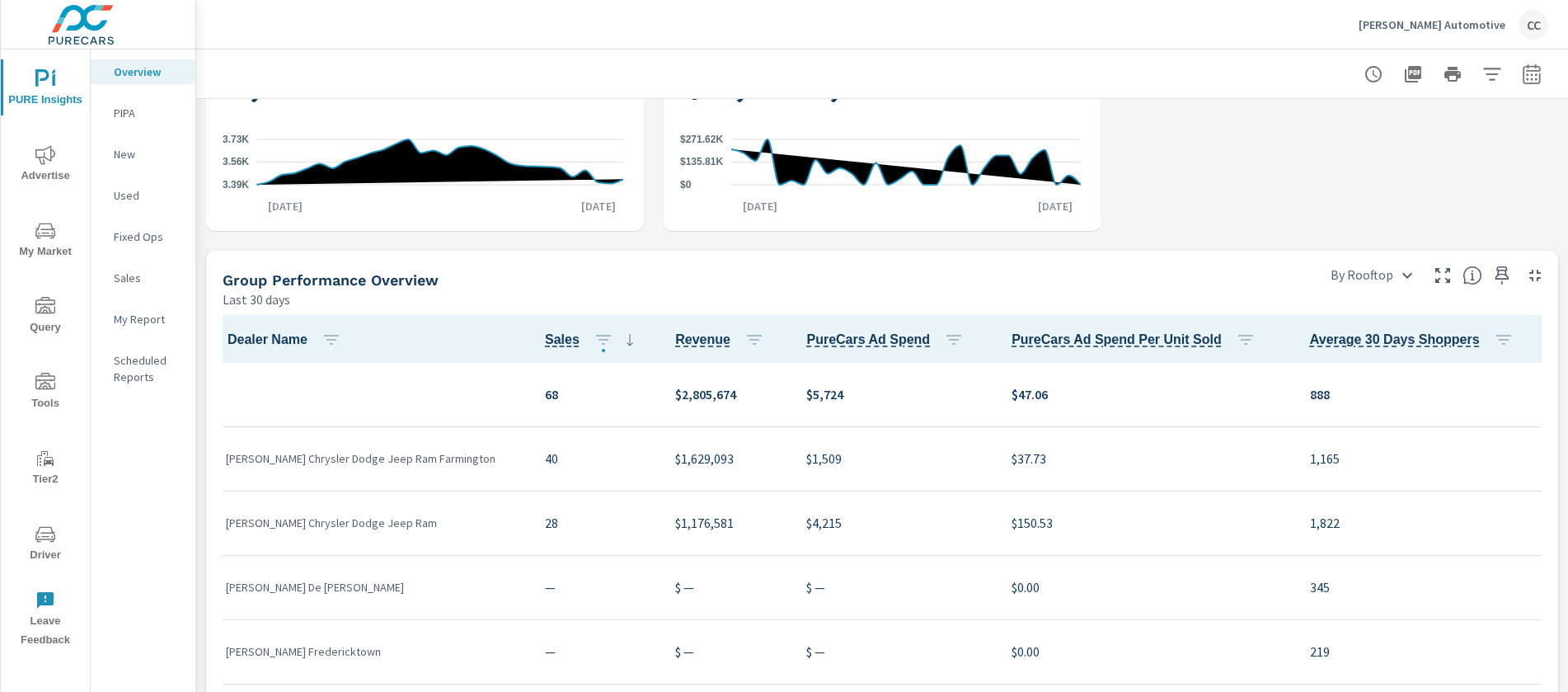
scroll to position [667, 0]
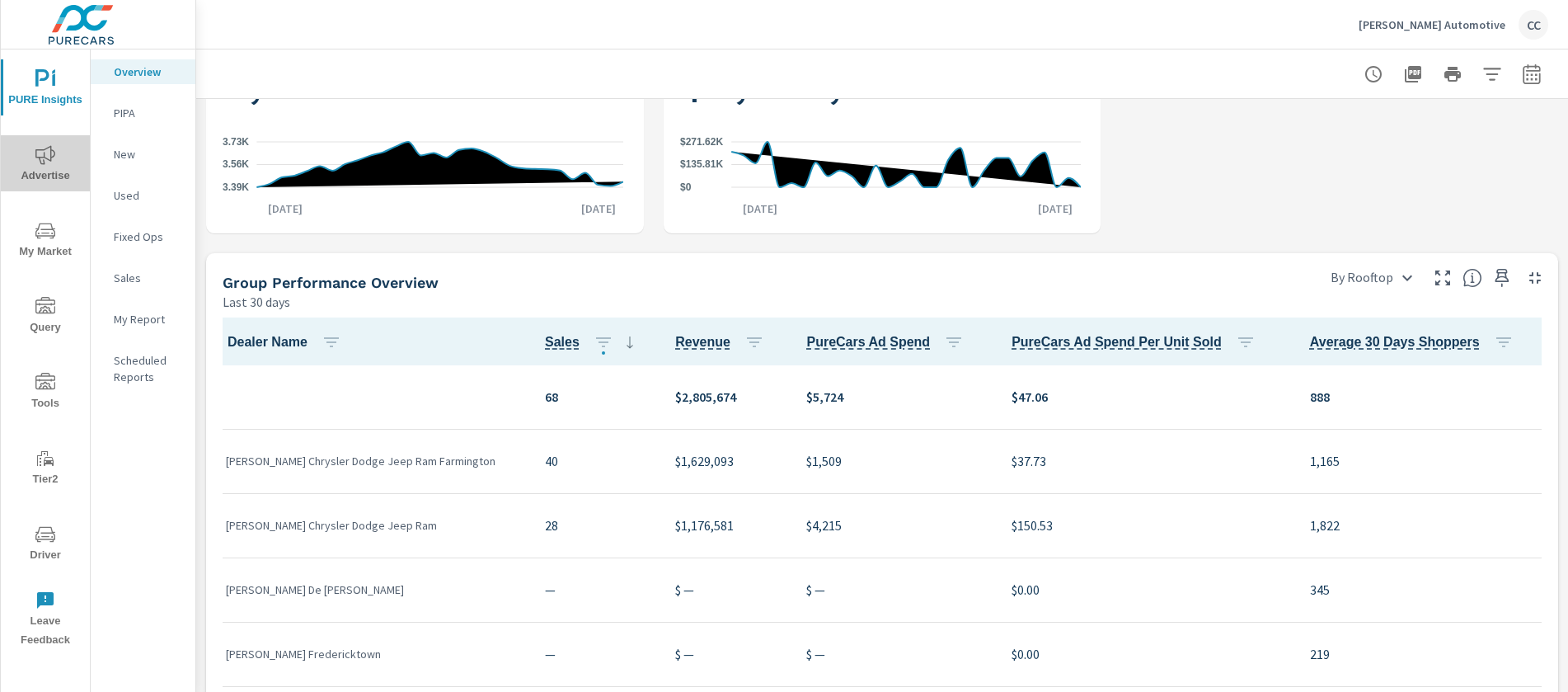
click at [51, 159] on icon "nav menu" at bounding box center [45, 155] width 20 height 19
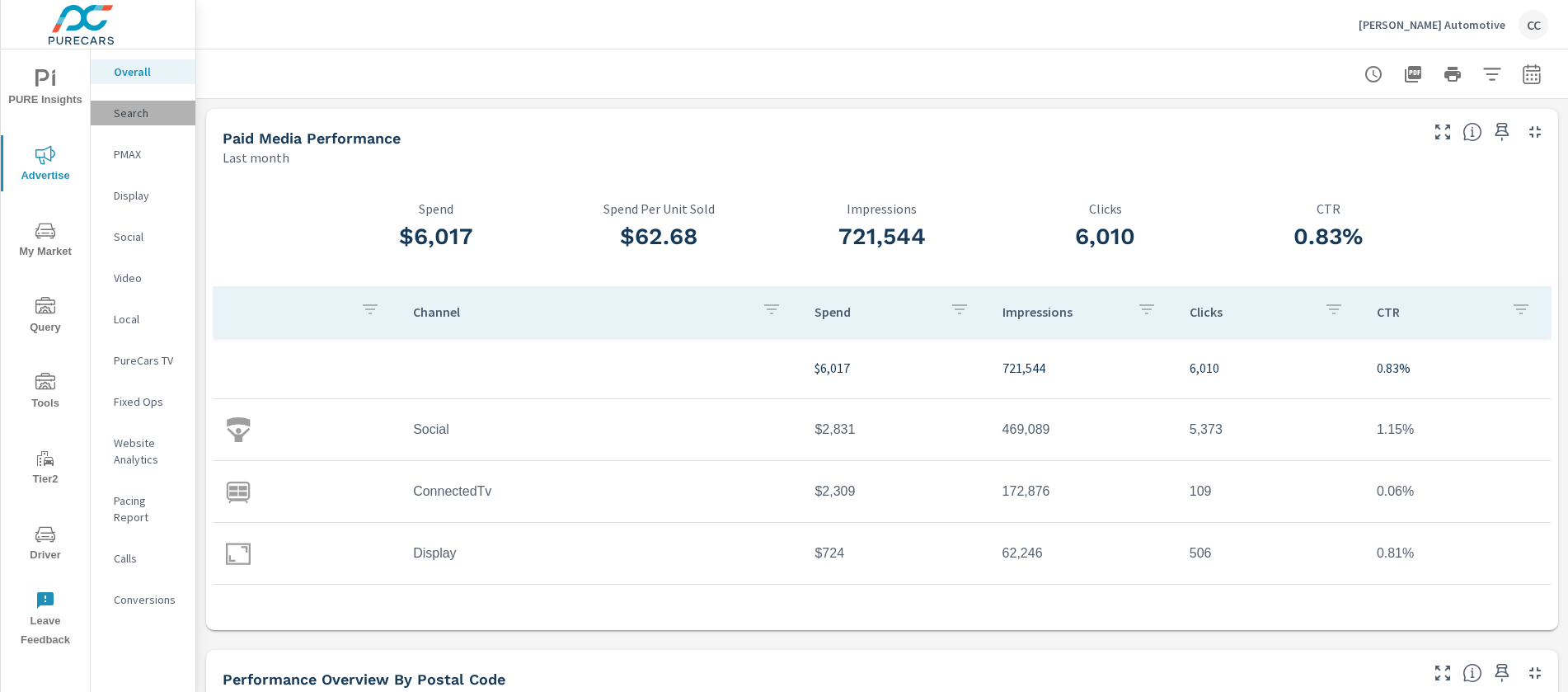
click at [135, 123] on div "Search" at bounding box center [143, 113] width 104 height 25
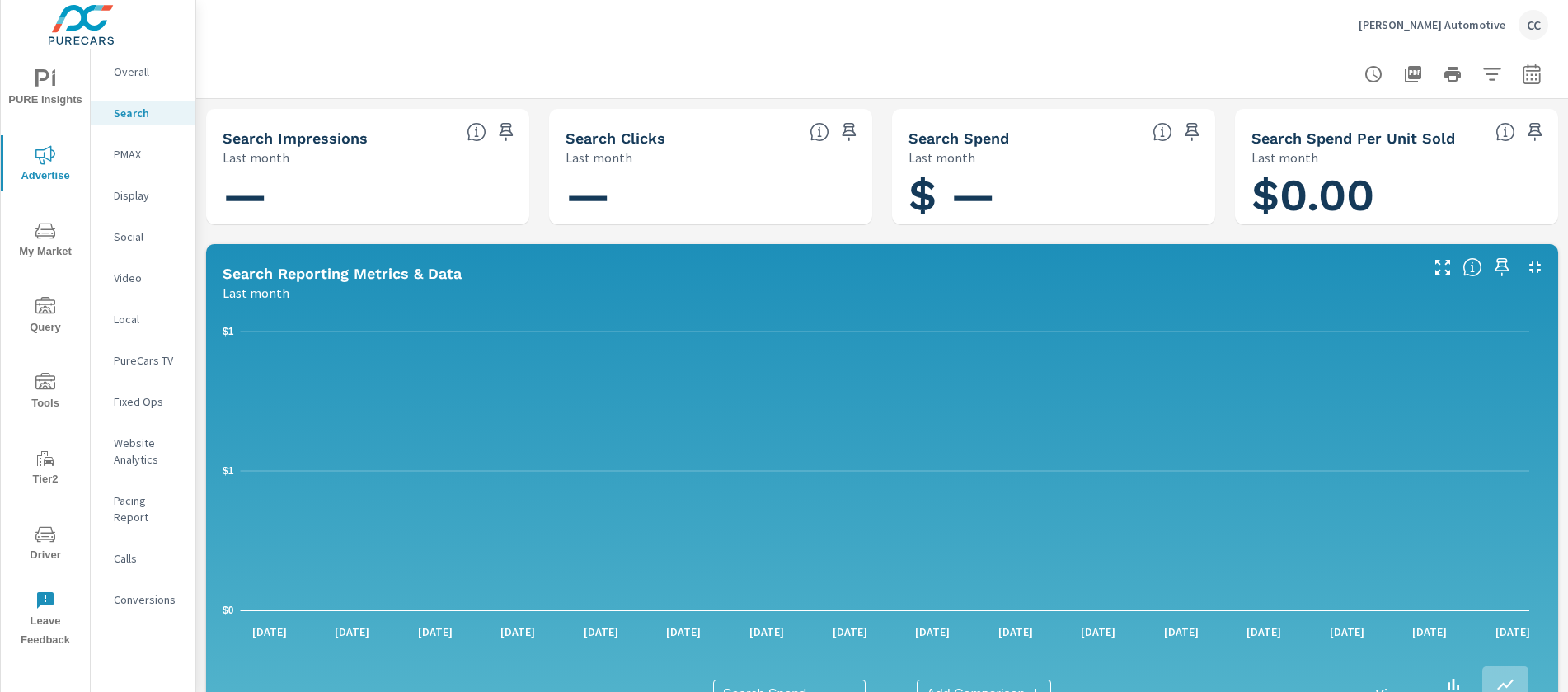
click at [132, 165] on div "PMAX" at bounding box center [143, 154] width 104 height 25
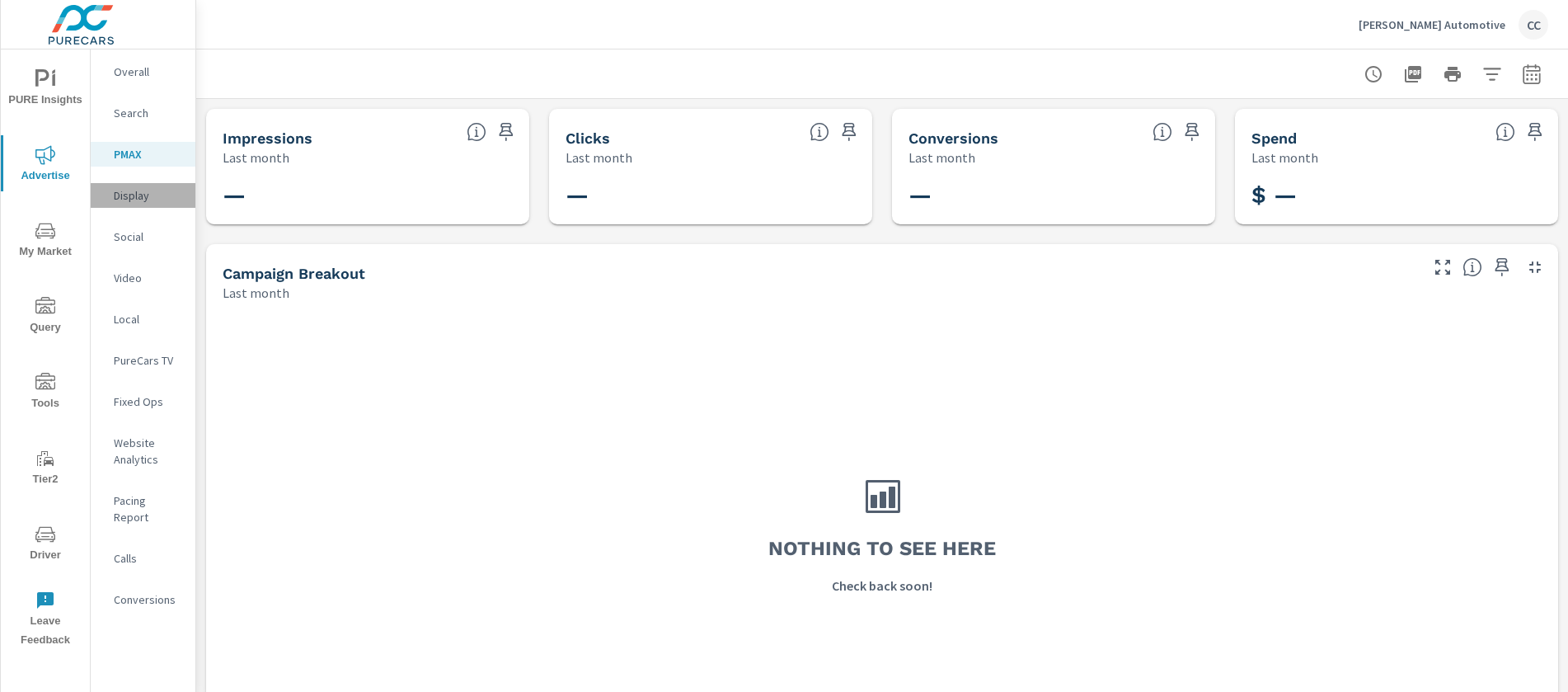
click at [149, 199] on p "Display" at bounding box center [147, 194] width 68 height 16
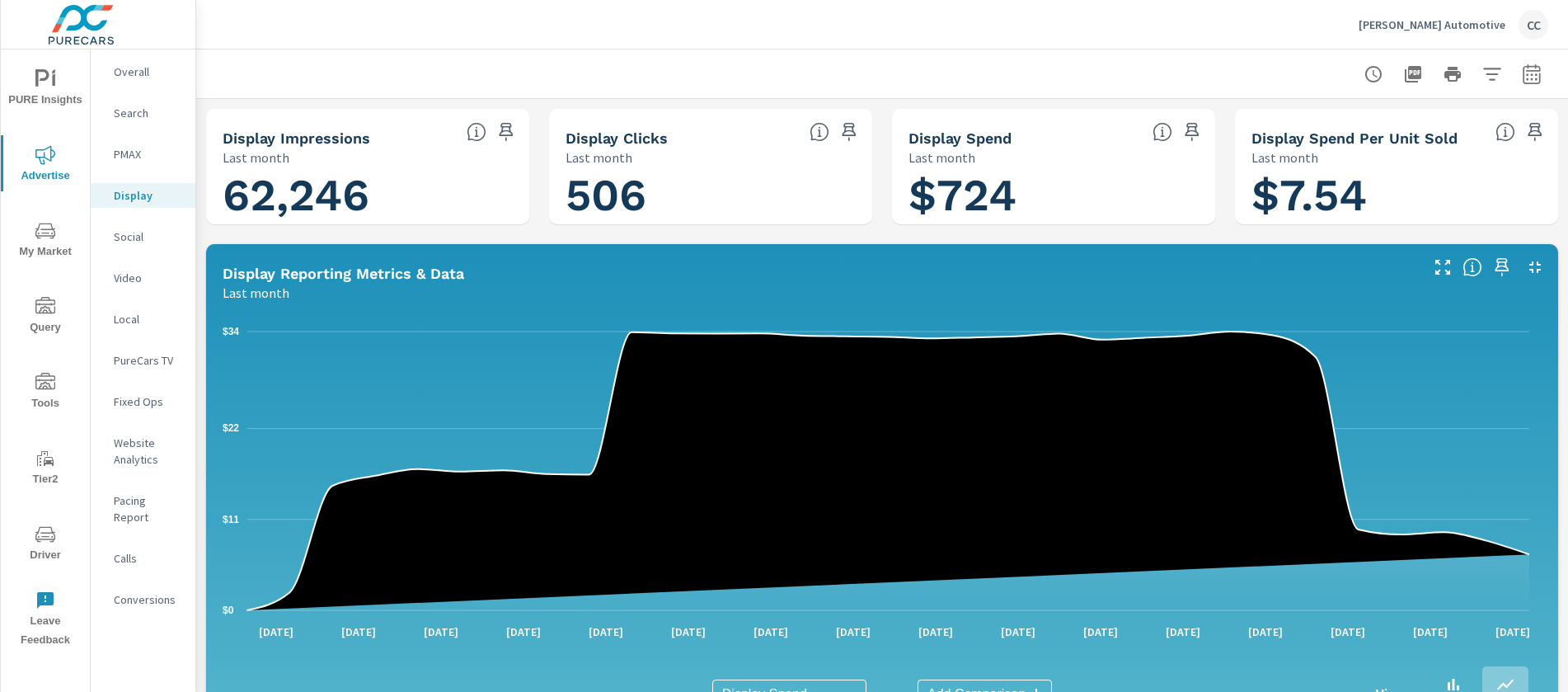
click at [131, 157] on p "PMAX" at bounding box center [147, 153] width 68 height 16
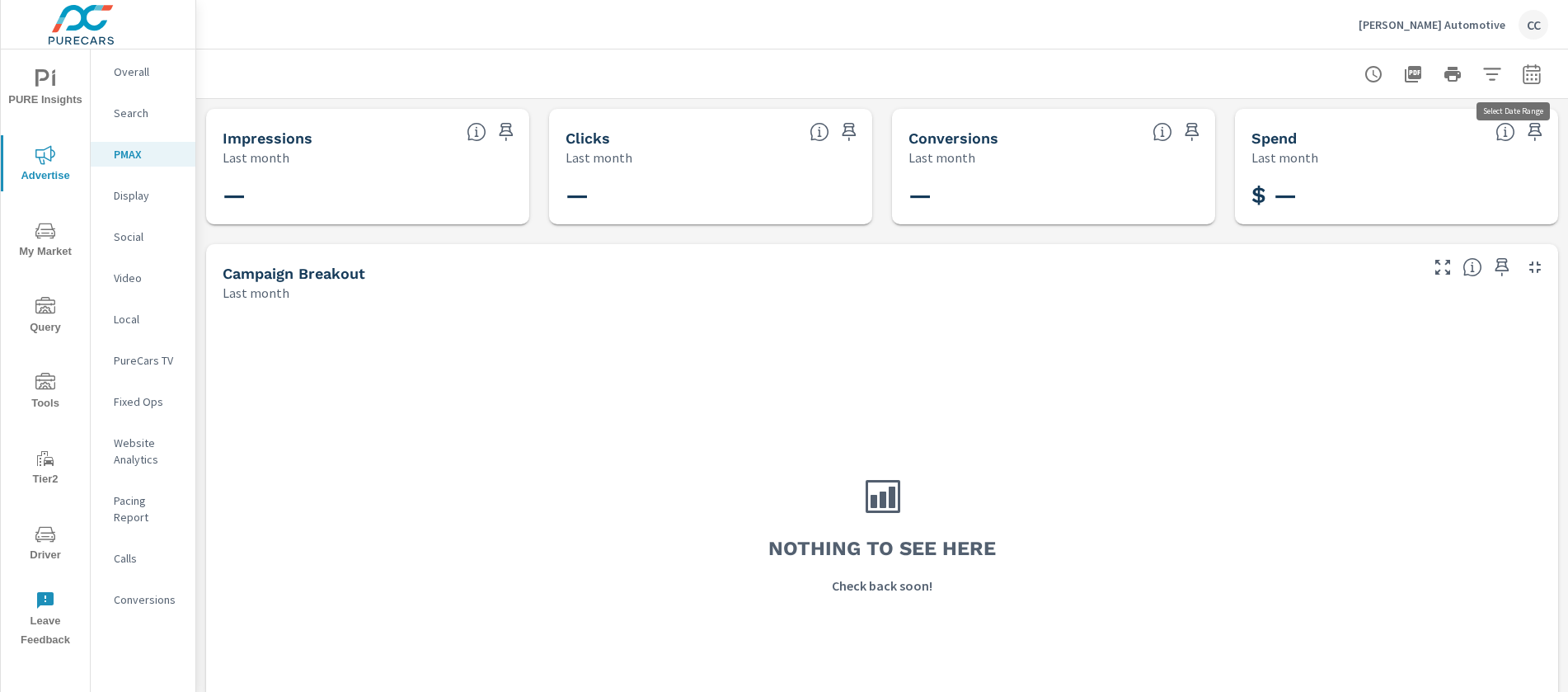
click at [1526, 74] on icon "button" at bounding box center [1531, 77] width 11 height 7
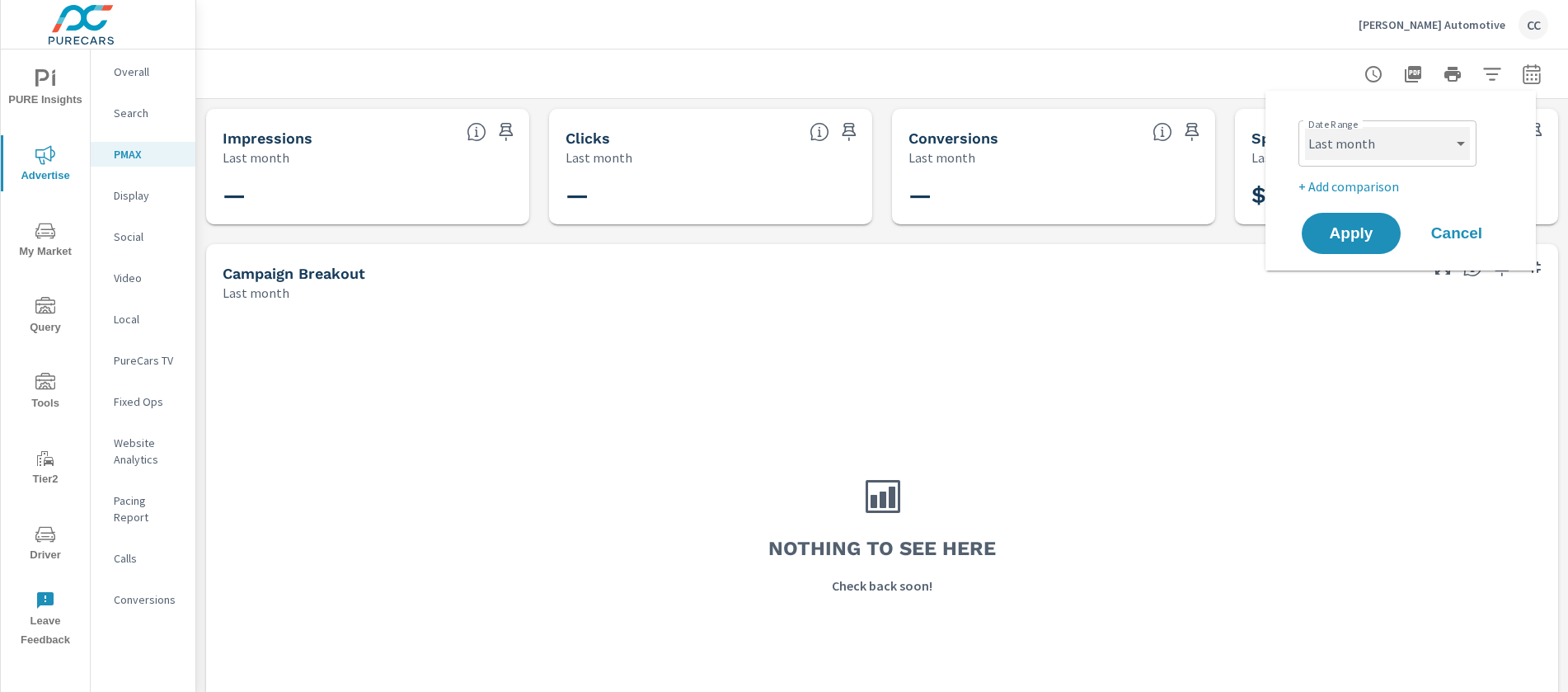
click at [1422, 145] on select "Custom [DATE] Last week Last 7 days Last 14 days Last 30 days Last 45 days Last…" at bounding box center [1387, 144] width 165 height 33
click at [1305, 127] on select "Custom [DATE] Last week Last 7 days Last 14 days Last 30 days Last 45 days Last…" at bounding box center [1387, 144] width 165 height 33
select select "Month to date"
click at [1374, 232] on span "Apply" at bounding box center [1351, 234] width 68 height 15
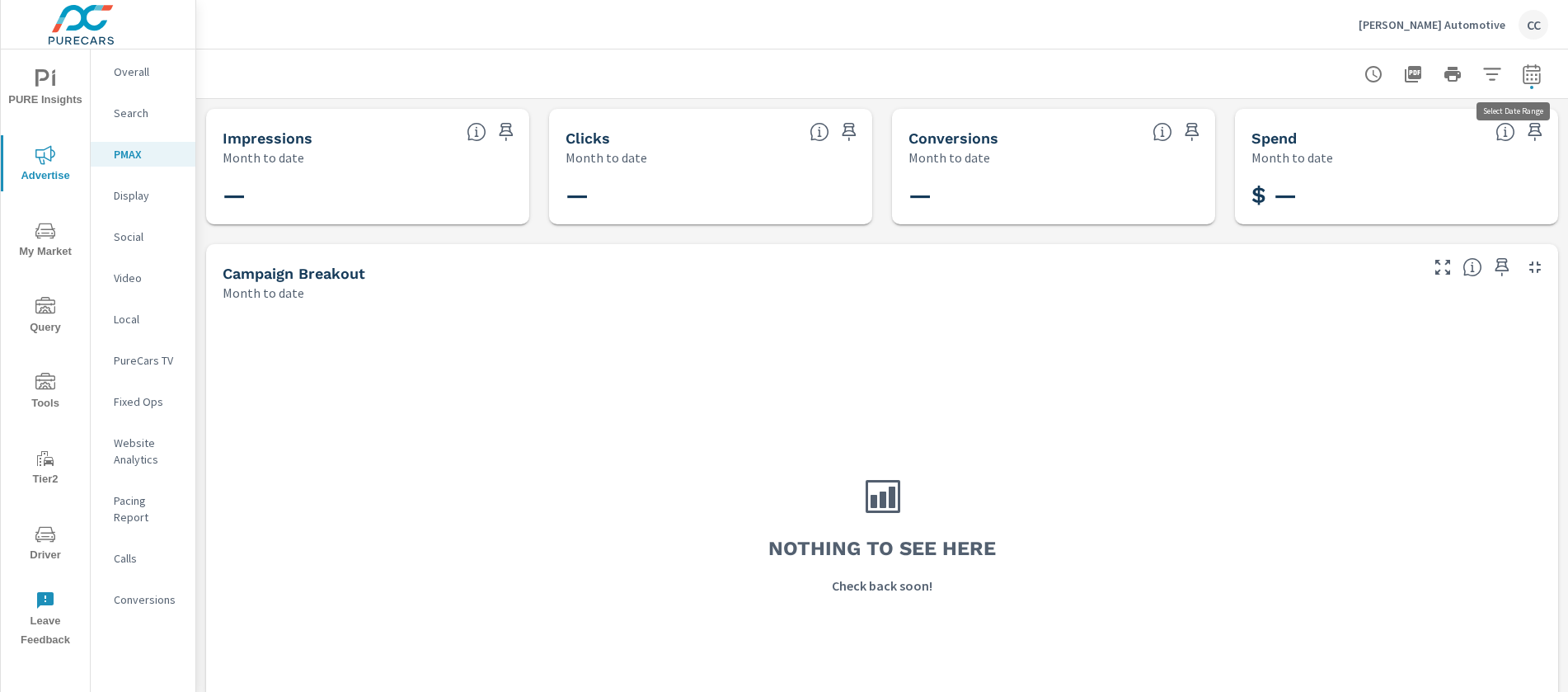
click at [1526, 78] on icon "button" at bounding box center [1531, 77] width 11 height 7
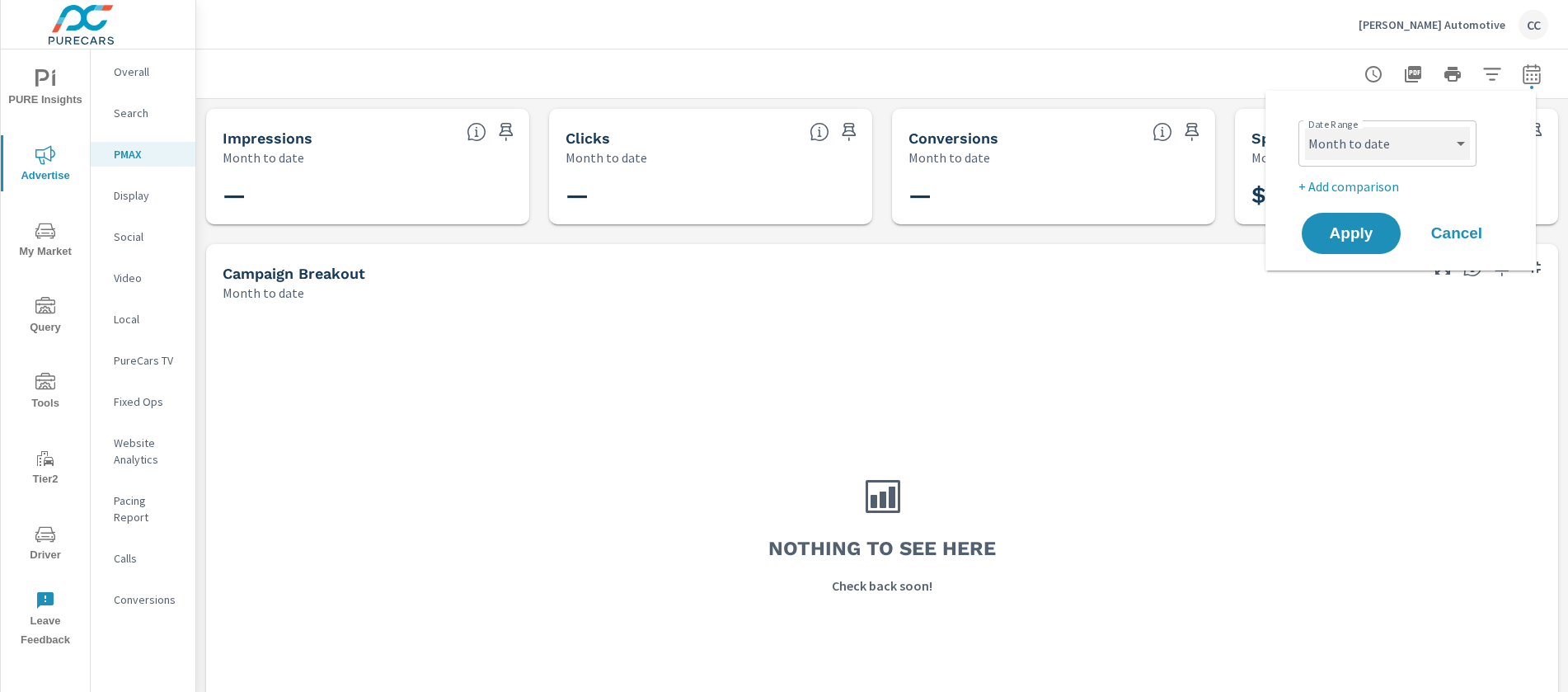
click at [1393, 154] on select "Custom [DATE] Last week Last 7 days Last 14 days Last 30 days Last 45 days Last…" at bounding box center [1387, 144] width 165 height 33
click at [1305, 127] on select "Custom [DATE] Last week Last 7 days Last 14 days Last 30 days Last 45 days Last…" at bounding box center [1387, 144] width 165 height 33
select select "Last 30 days"
click at [1377, 240] on span "Apply" at bounding box center [1351, 234] width 68 height 15
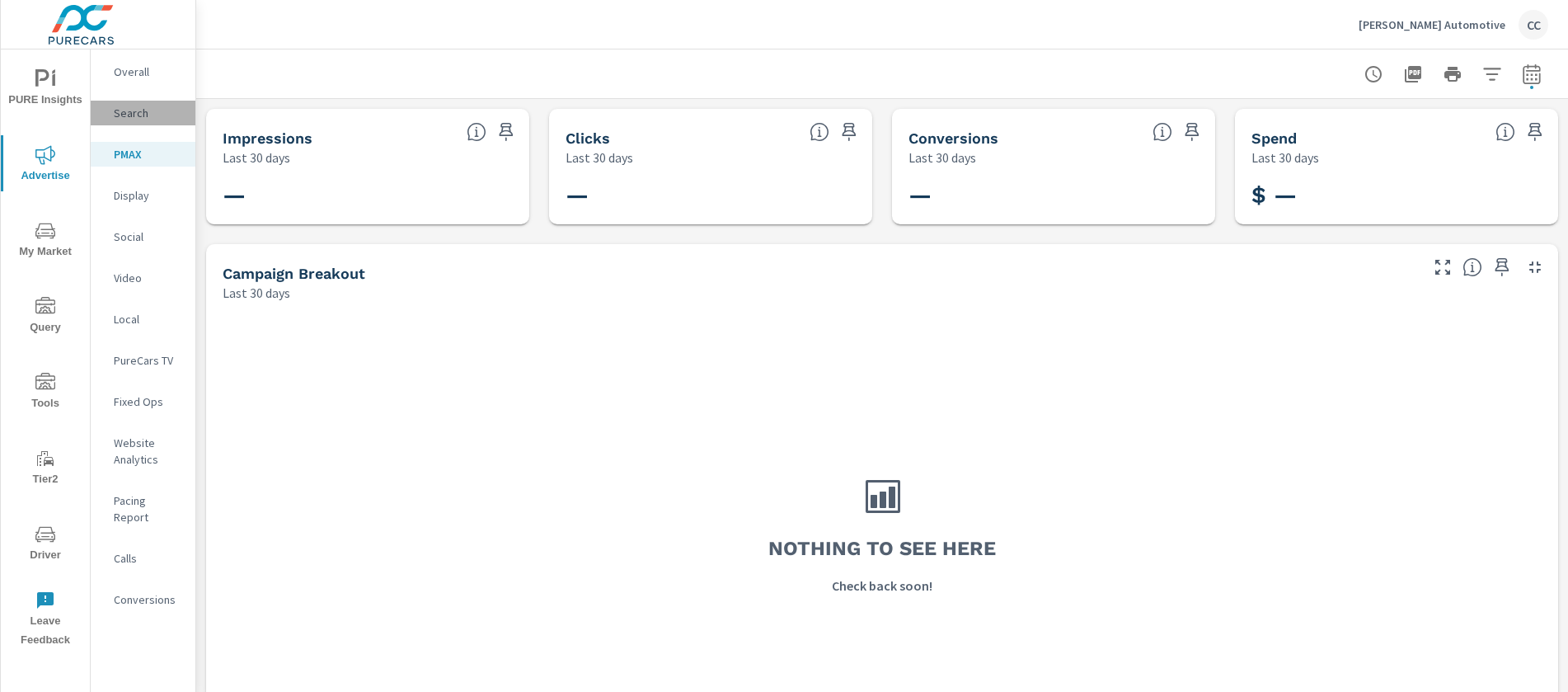
click at [150, 119] on p "Search" at bounding box center [147, 112] width 68 height 16
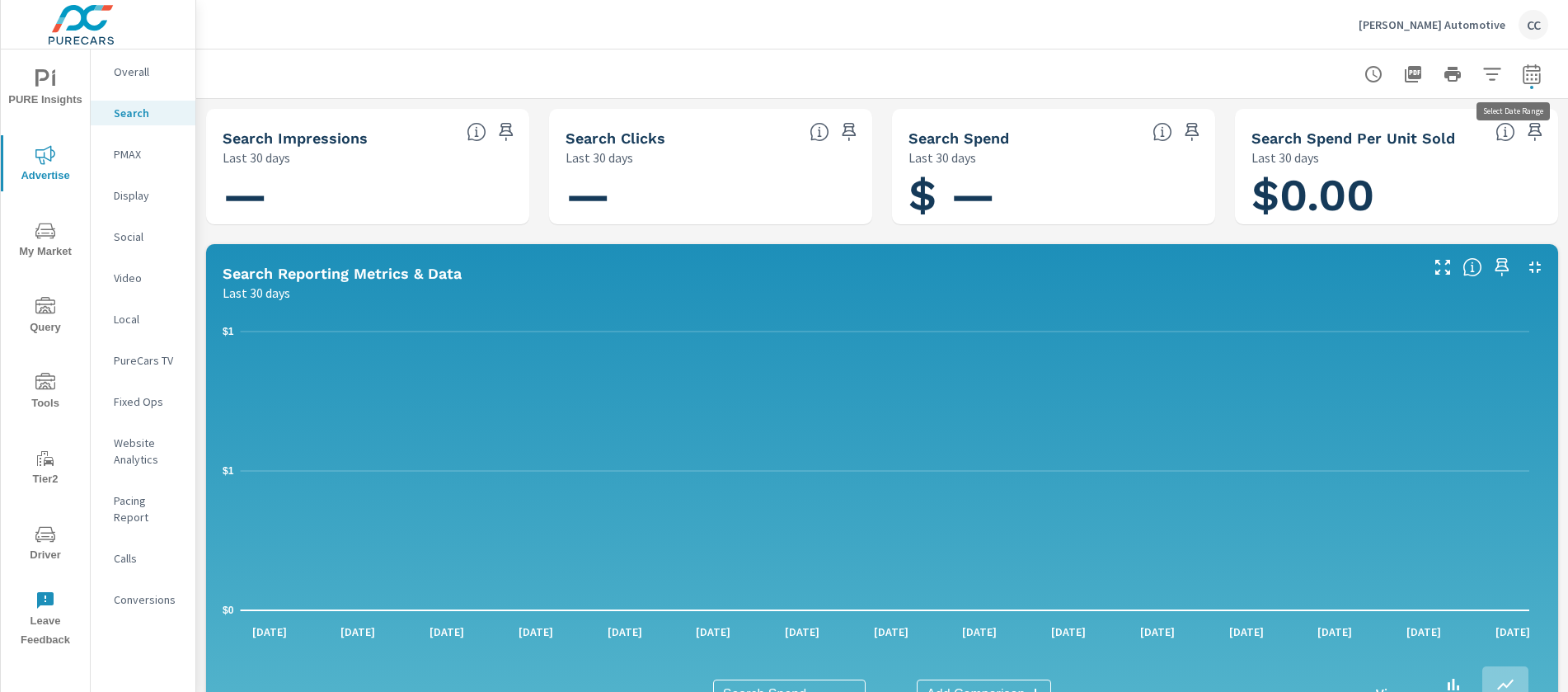
click at [1526, 81] on icon "button" at bounding box center [1532, 74] width 20 height 20
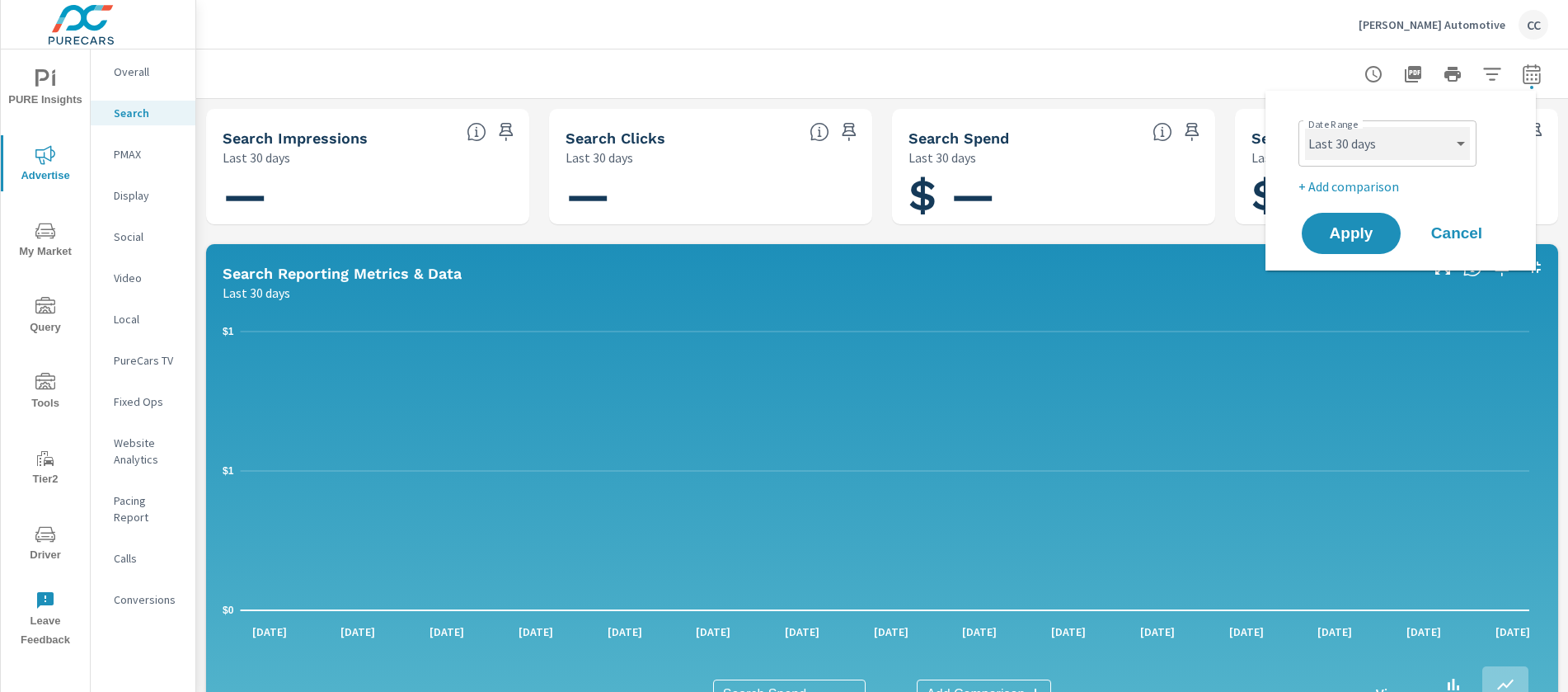
click at [1401, 151] on select "Custom [DATE] Last week Last 7 days Last 14 days Last 30 days Last 45 days Last…" at bounding box center [1387, 144] width 165 height 33
click at [1305, 127] on select "Custom [DATE] Last week Last 7 days Last 14 days Last 30 days Last 45 days Last…" at bounding box center [1387, 144] width 165 height 33
select select "Month to date"
click at [1374, 235] on span "Apply" at bounding box center [1351, 234] width 68 height 15
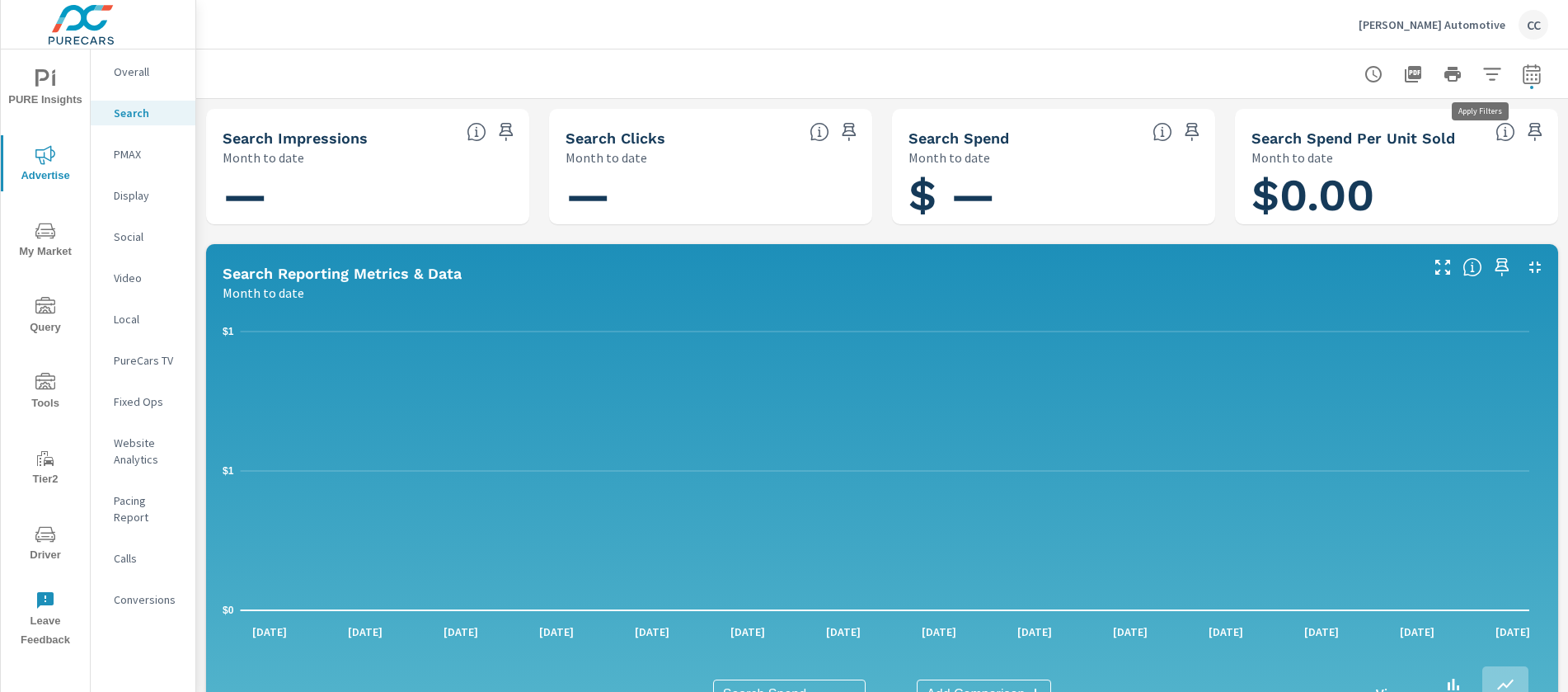
click at [1490, 74] on button "button" at bounding box center [1492, 74] width 33 height 33
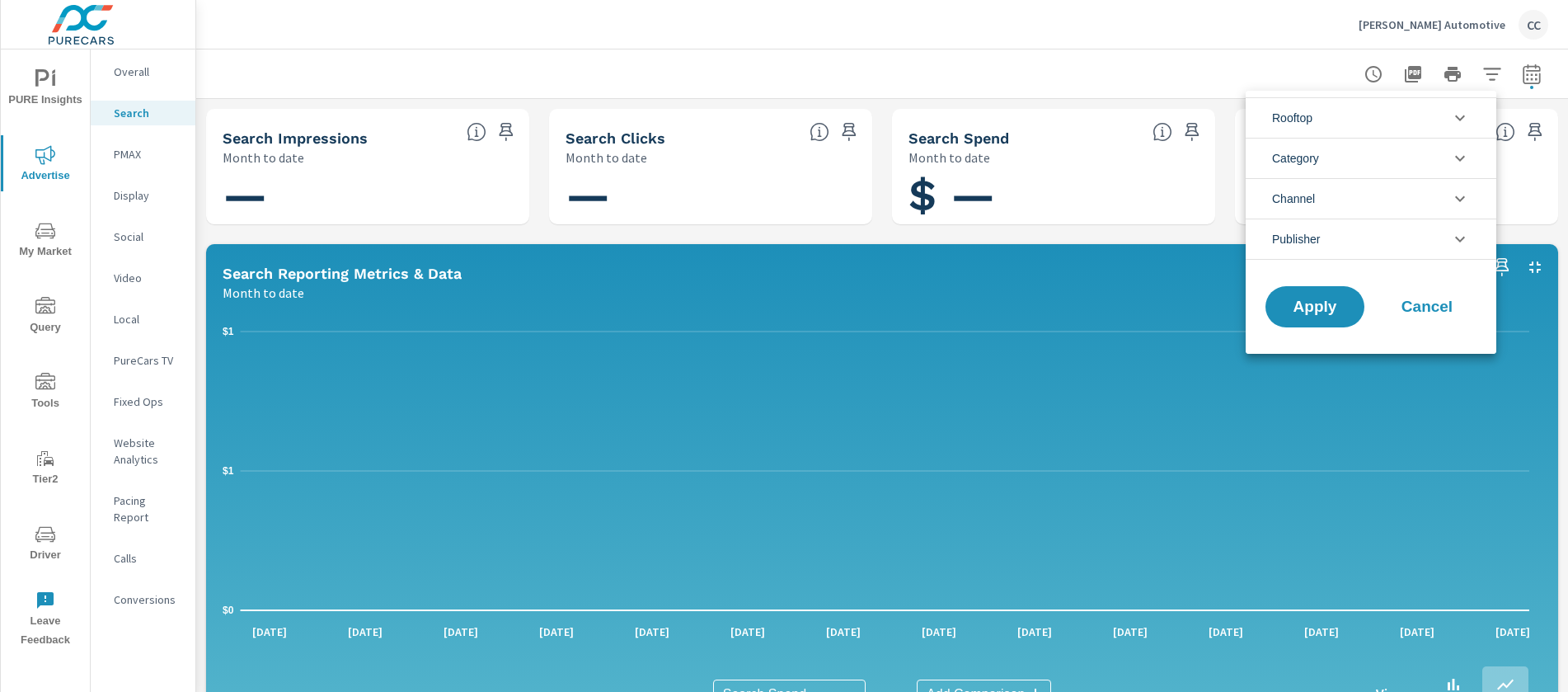
click at [1333, 159] on li "Category" at bounding box center [1371, 158] width 251 height 40
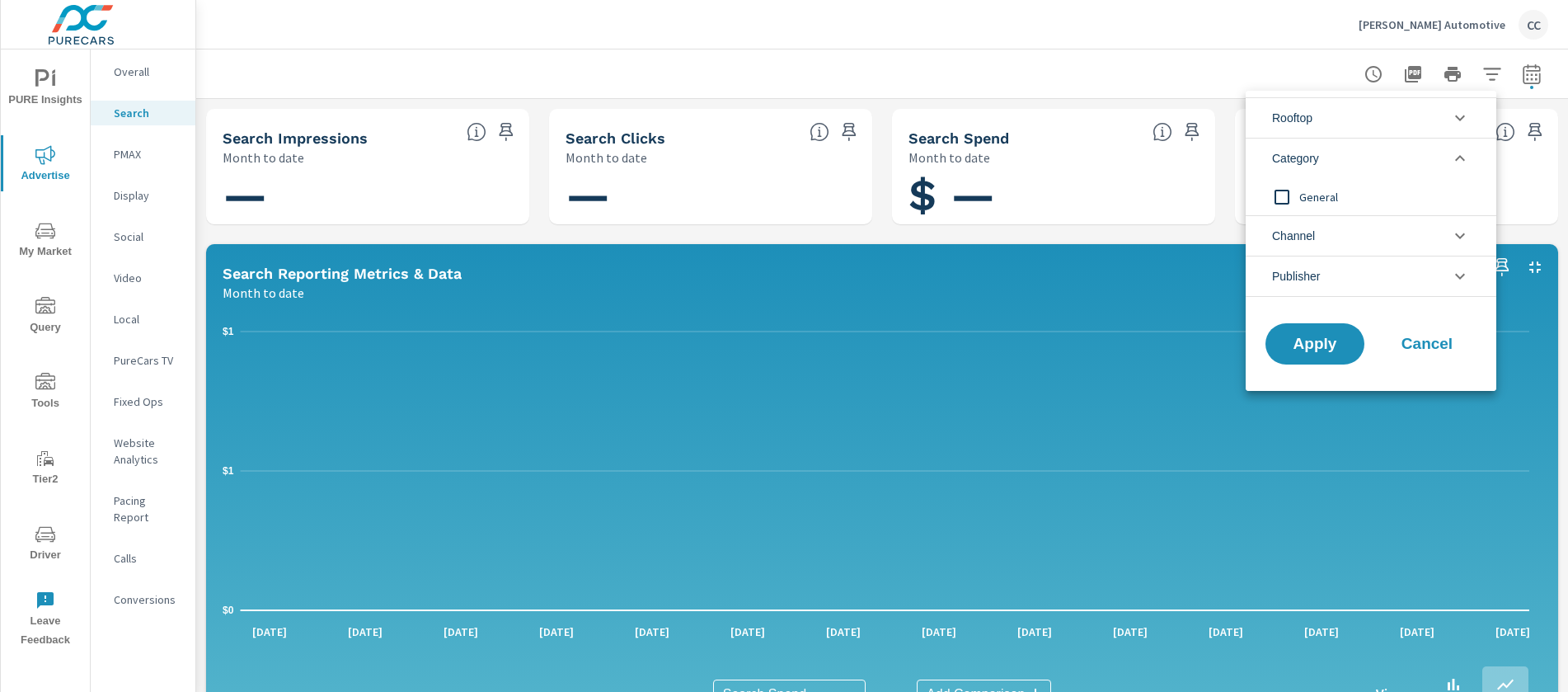
click at [1302, 229] on span "Channel" at bounding box center [1293, 235] width 43 height 39
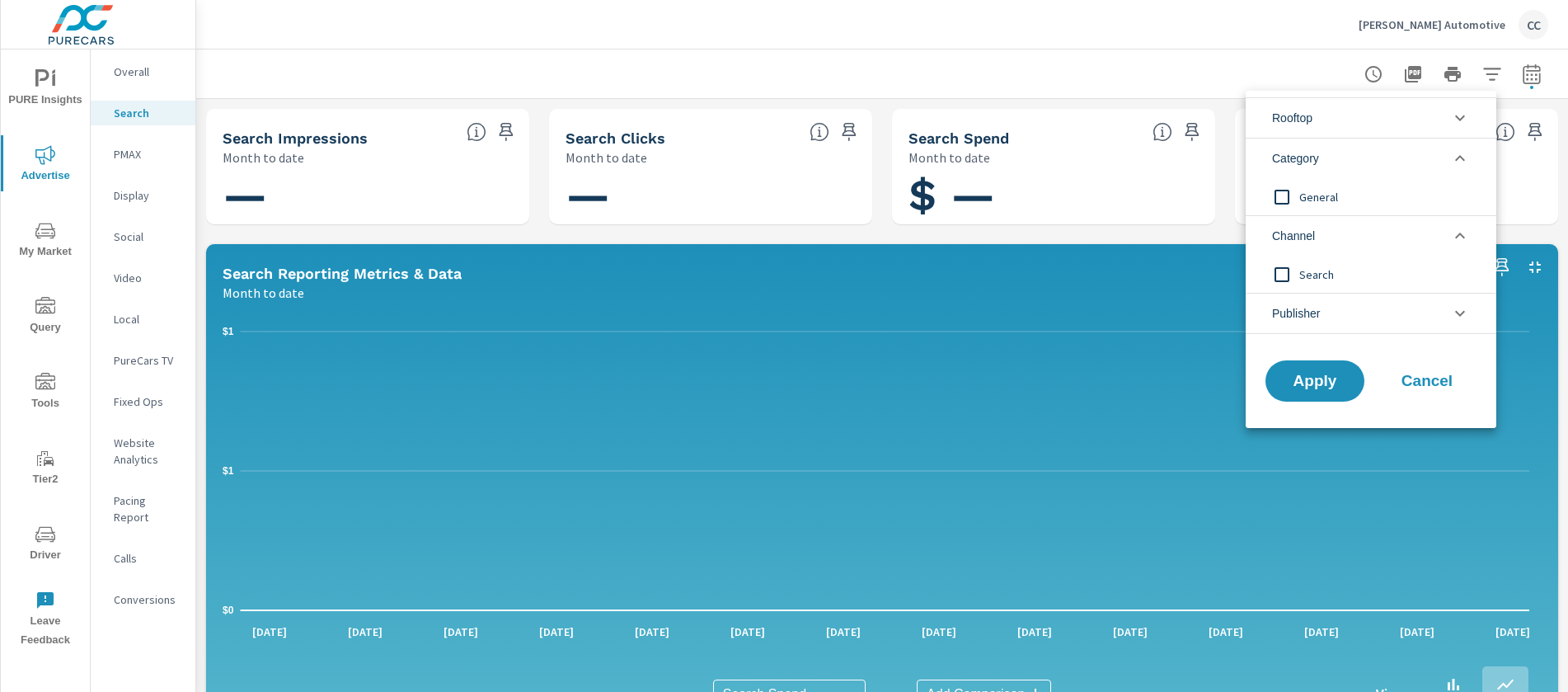
click at [1310, 129] on span "Rooftop" at bounding box center [1292, 117] width 40 height 39
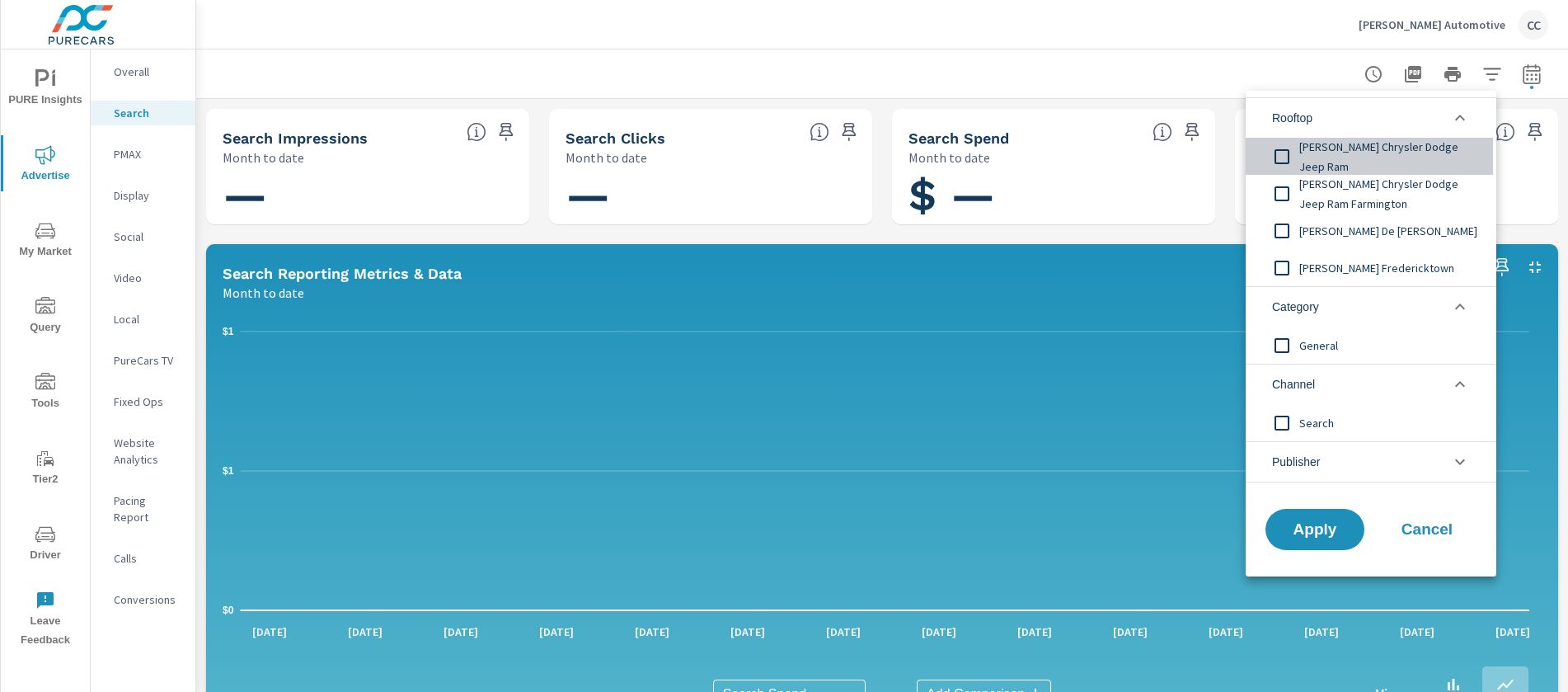
click at [1287, 151] on input "filter options" at bounding box center [1282, 157] width 34 height 34
click at [1283, 199] on input "filter options" at bounding box center [1282, 193] width 34 height 34
click at [1283, 222] on input "filter options" at bounding box center [1282, 231] width 34 height 34
click at [1284, 270] on input "filter options" at bounding box center [1282, 268] width 34 height 34
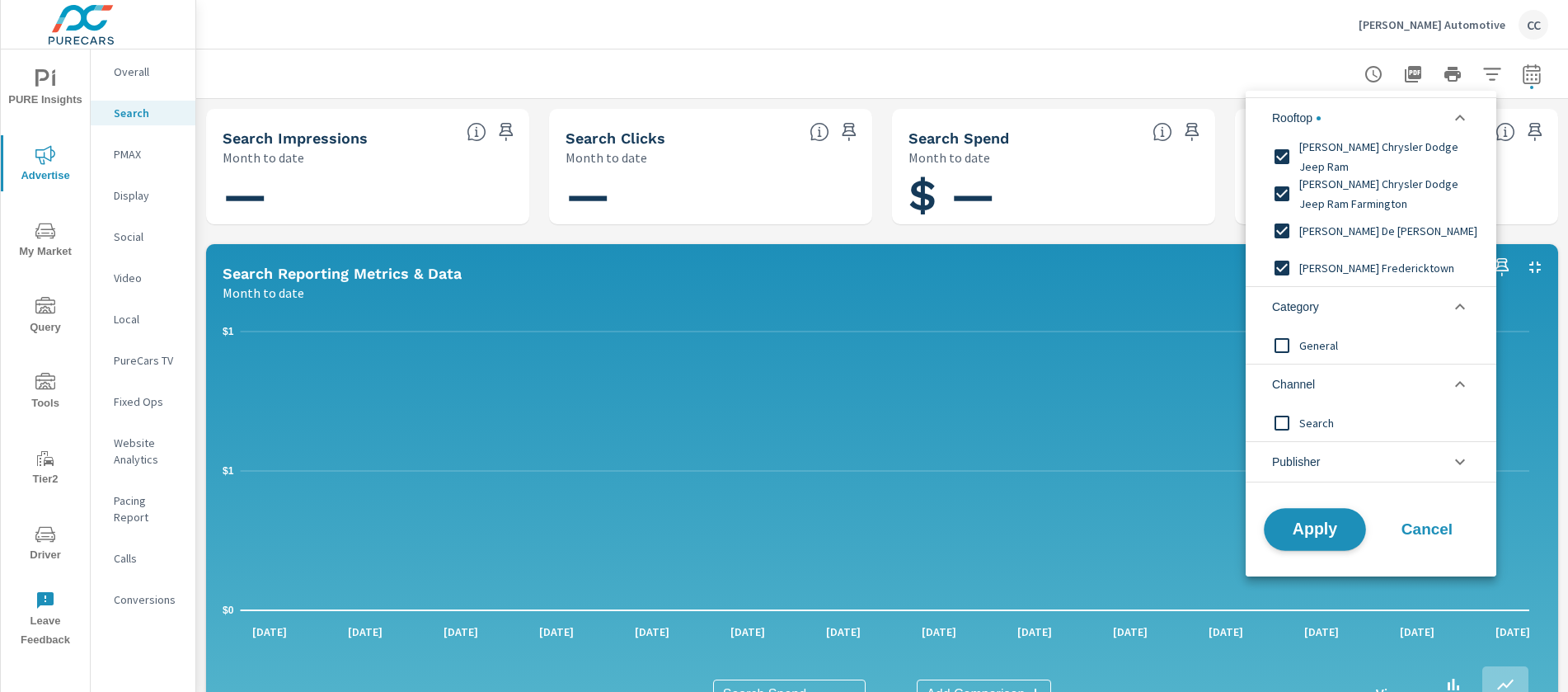
click at [1324, 525] on span "Apply" at bounding box center [1314, 529] width 68 height 15
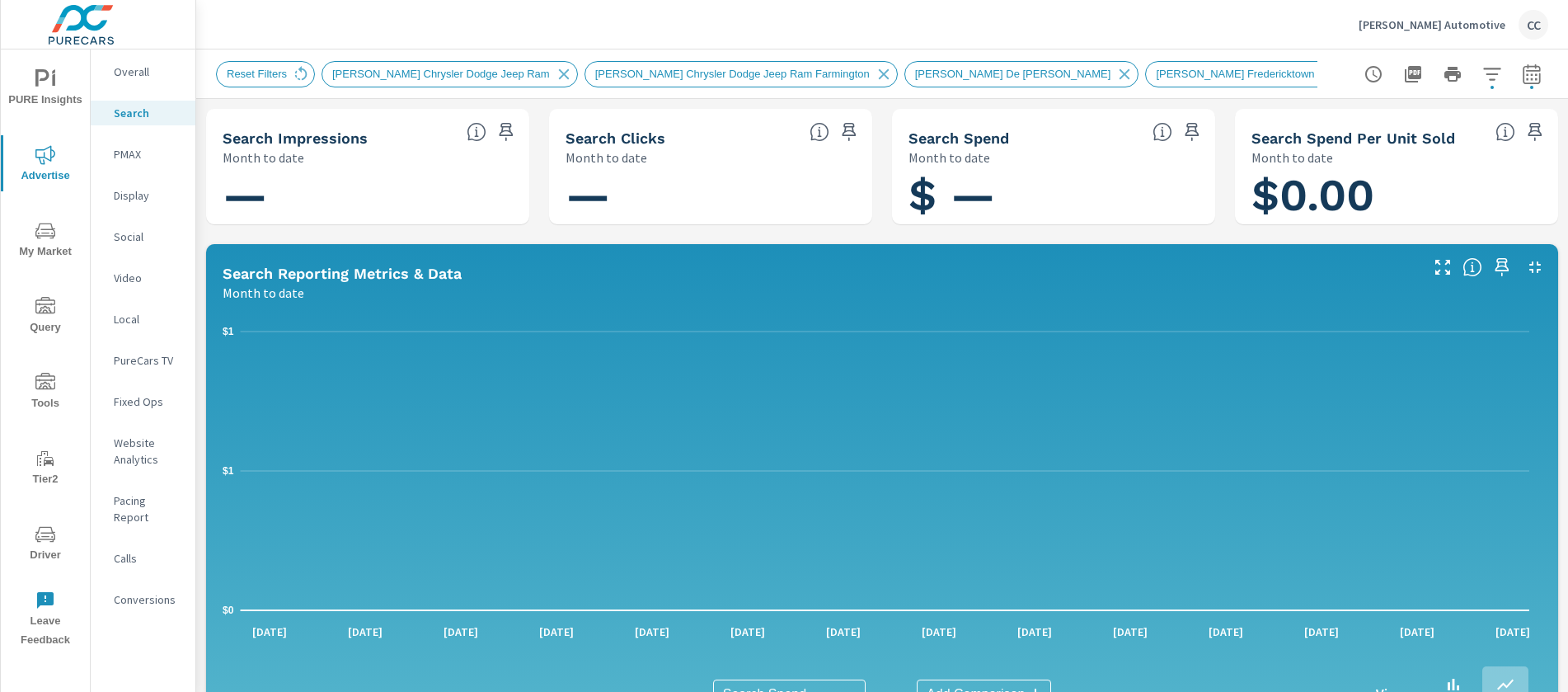
click at [148, 152] on p "PMAX" at bounding box center [147, 153] width 68 height 16
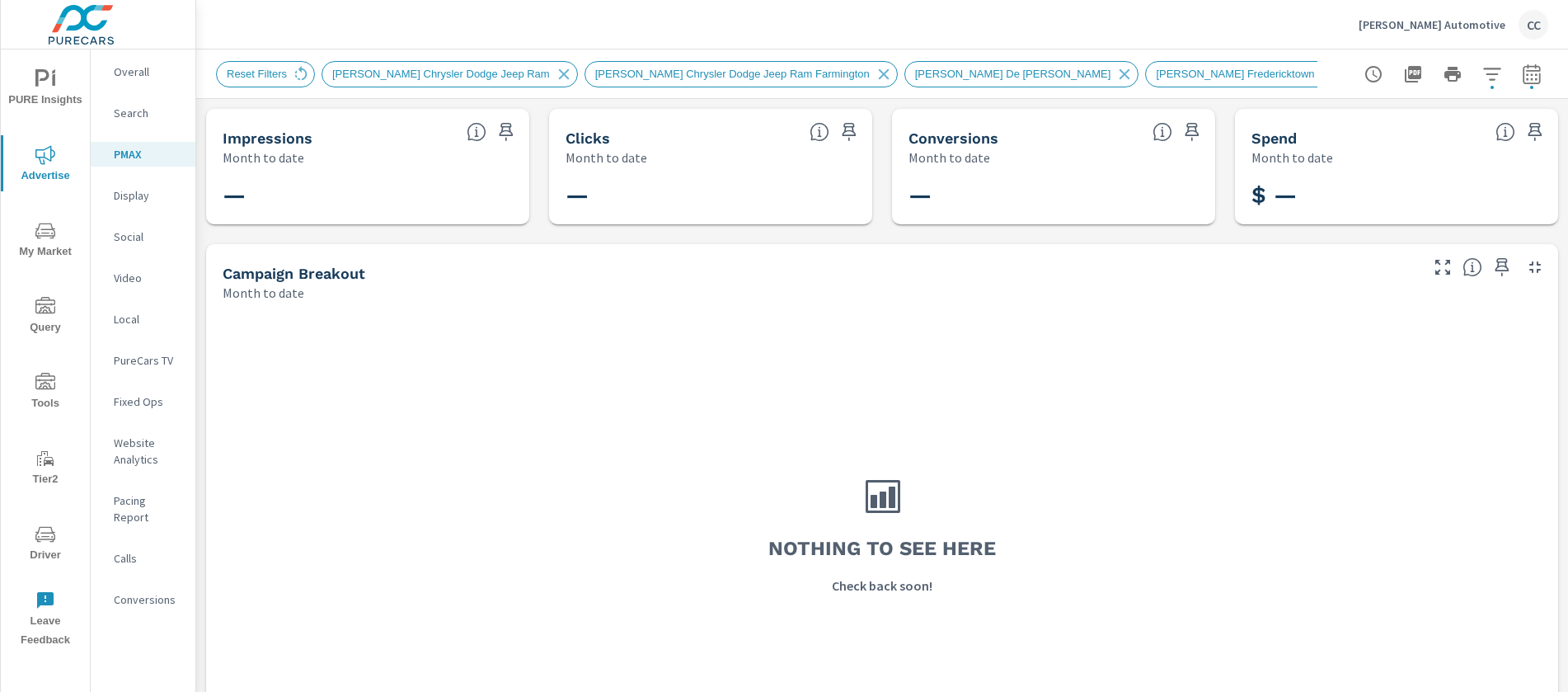
click at [140, 71] on p "Overall" at bounding box center [147, 71] width 68 height 16
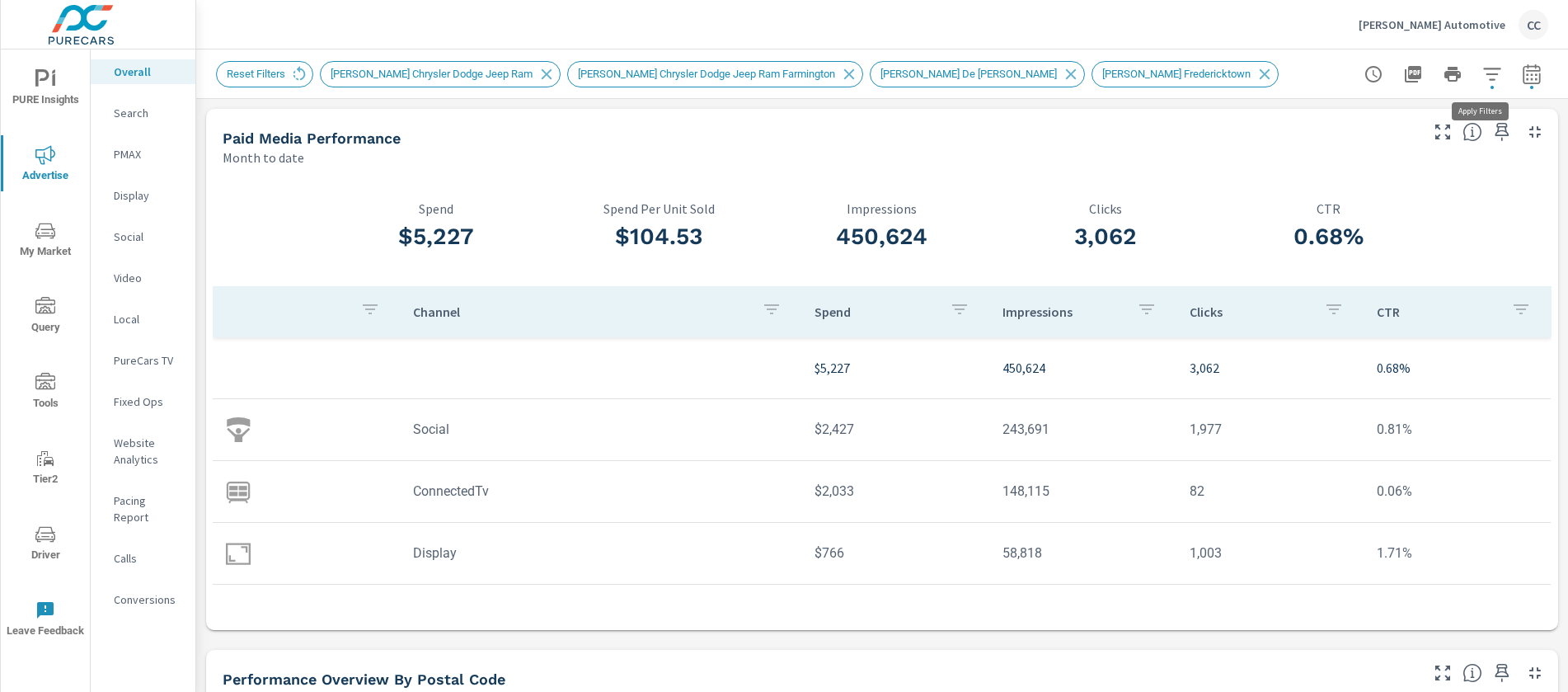
click at [1488, 75] on icon "button" at bounding box center [1491, 74] width 20 height 20
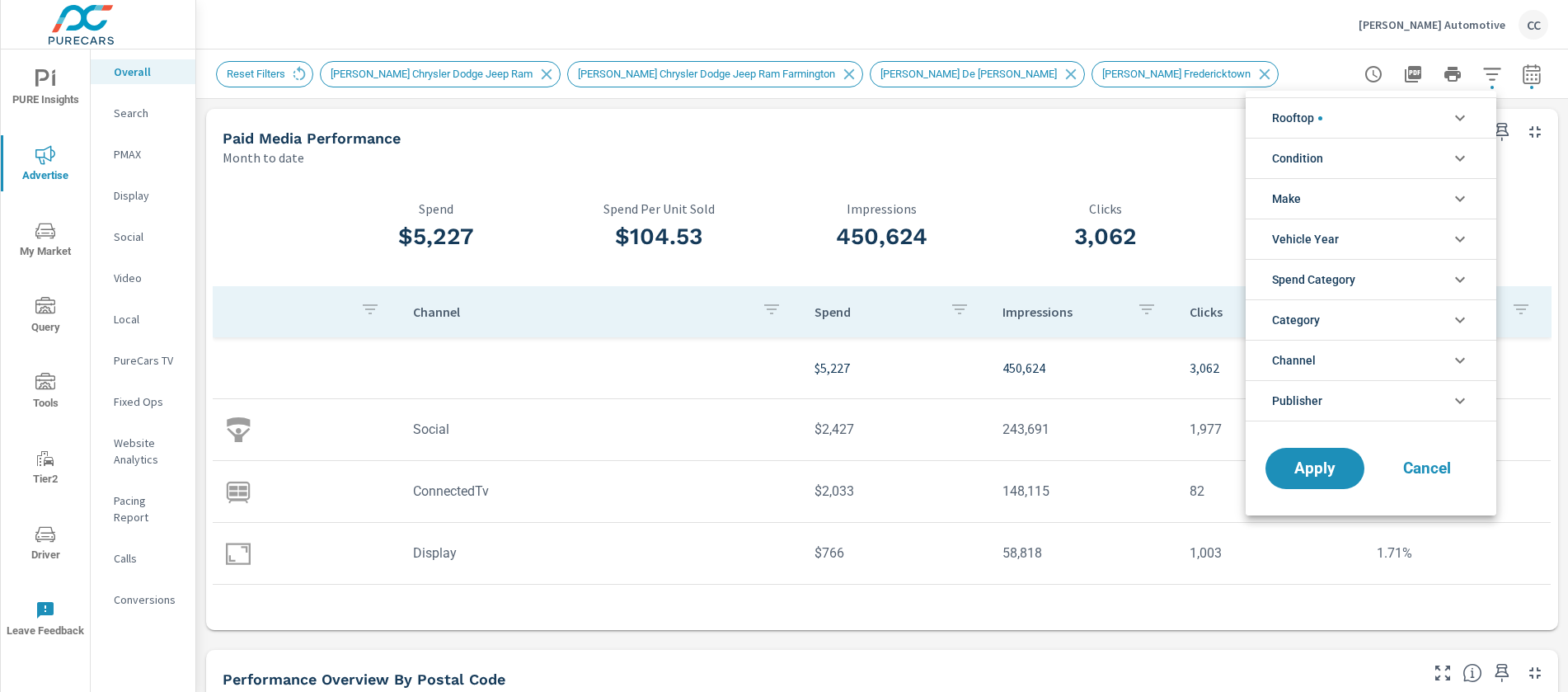
scroll to position [111, 0]
